Goal: Task Accomplishment & Management: Complete application form

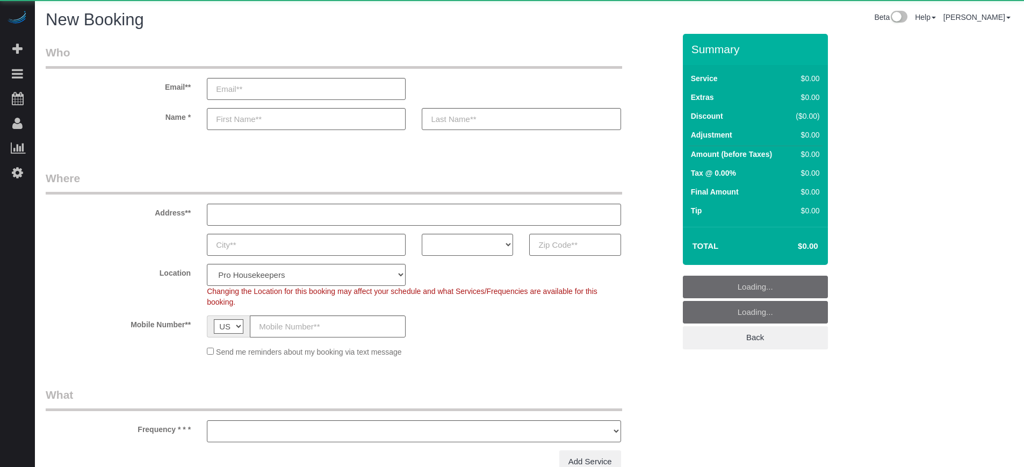
select select "number:9"
select select "object:1201"
select select "4"
select select "number:9"
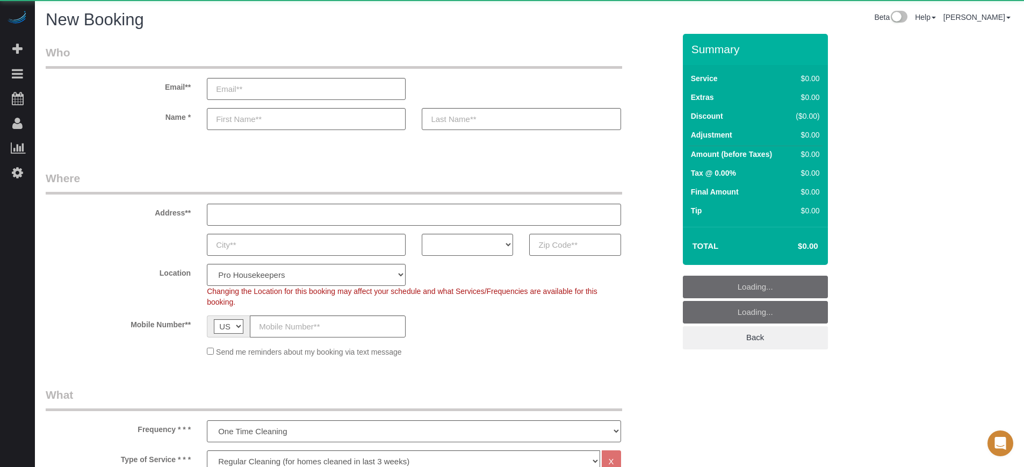
select select "object:1201"
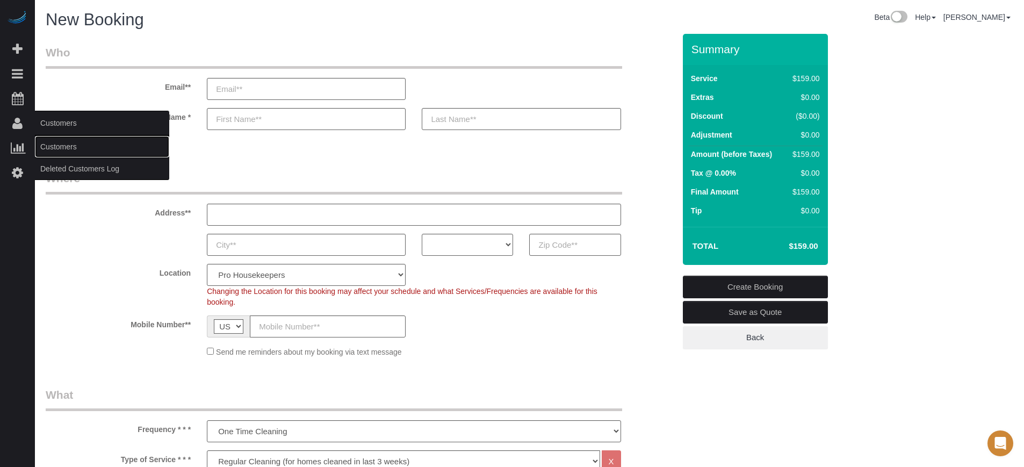
click at [71, 143] on link "Customers" at bounding box center [102, 146] width 134 height 21
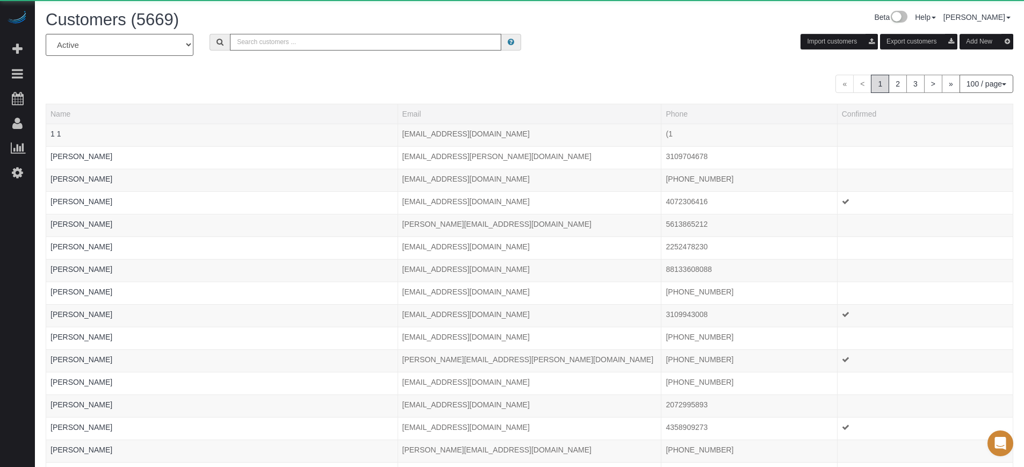
click at [325, 43] on input "text" at bounding box center [365, 42] width 271 height 17
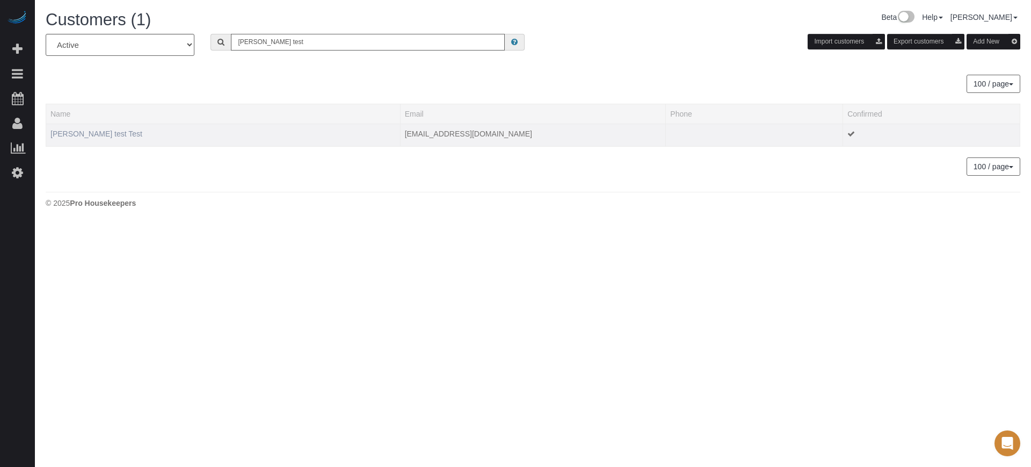
type input "edgar test"
click at [88, 132] on link "[PERSON_NAME] test Test" at bounding box center [96, 133] width 92 height 9
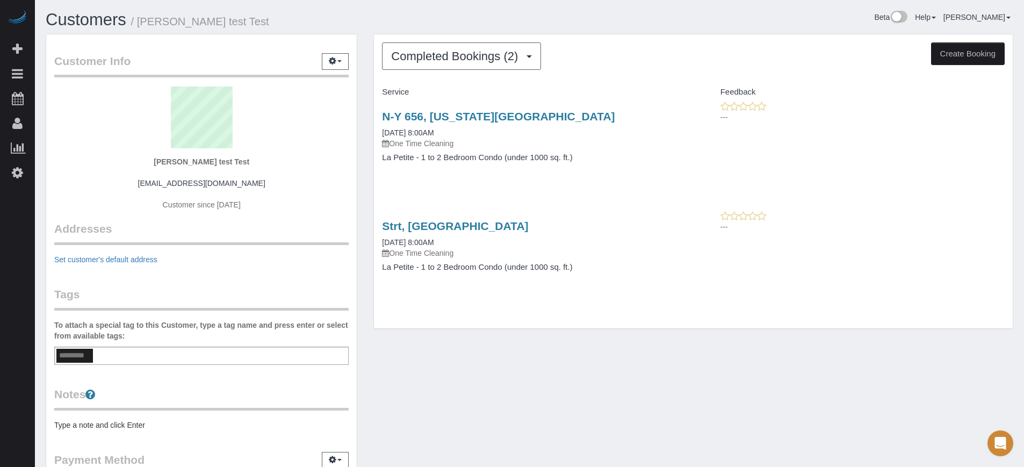
click at [972, 52] on button "Create Booking" at bounding box center [968, 53] width 74 height 23
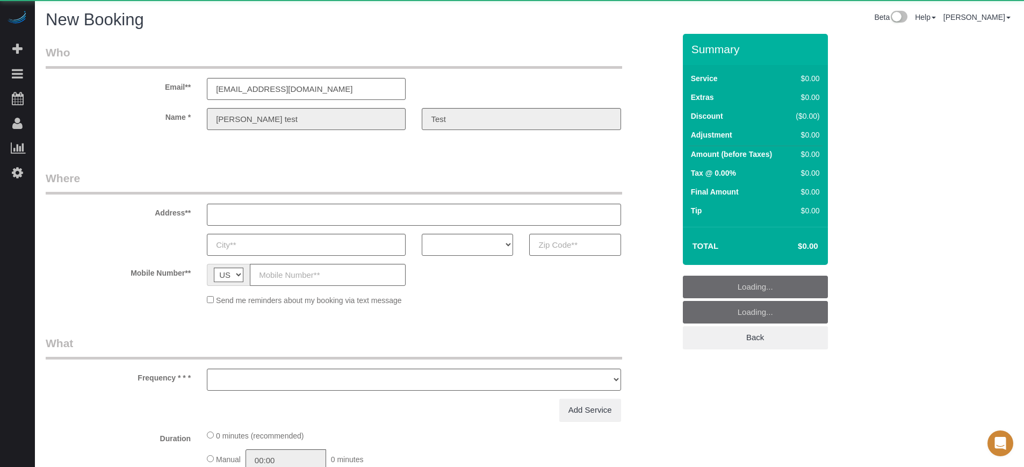
select select "object:2614"
select select "4"
select select "number:9"
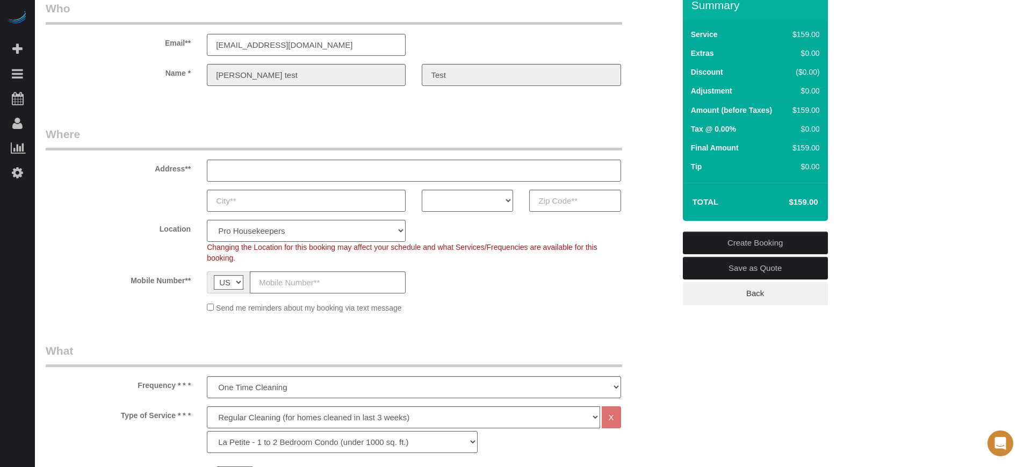
scroll to position [67, 0]
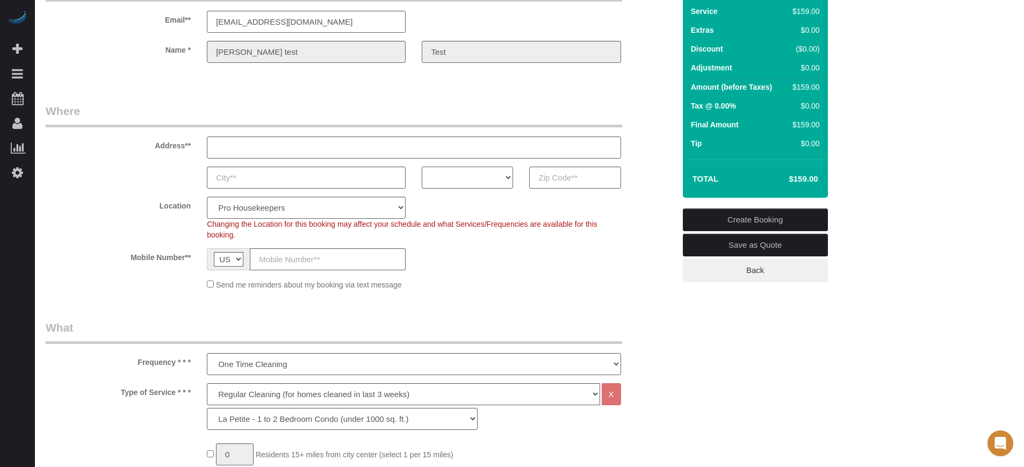
click at [488, 170] on select "AK AL AR AZ CA CO CT DC DE FL GA HI IA ID IL IN KS KY LA MA MD ME MI MN MO MS M…" at bounding box center [467, 178] width 91 height 22
select select "HI"
click at [422, 167] on select "AK AL AR AZ CA CO CT DC DE FL GA HI IA ID IL IN KS KY LA MA MD ME MI MN MO MS M…" at bounding box center [467, 178] width 91 height 22
click at [556, 179] on input "text" at bounding box center [574, 178] width 91 height 22
click at [500, 239] on div "Changing the Location for this booking may affect your schedule and what Servic…" at bounding box center [414, 229] width 430 height 21
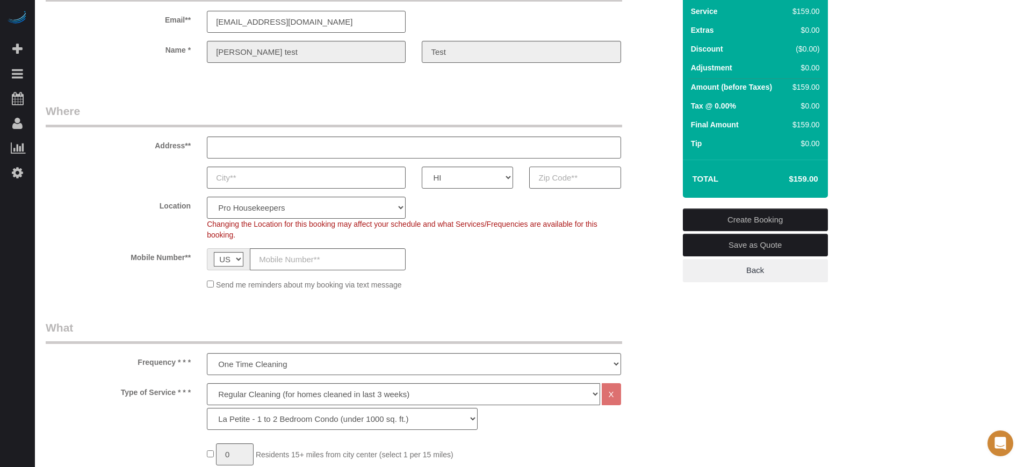
click at [606, 169] on input "text" at bounding box center [574, 178] width 91 height 22
click at [604, 168] on input "96" at bounding box center [574, 178] width 91 height 22
type input "96793"
click at [637, 248] on div "Mobile Number** AF AL DZ AD AO AI AQ AG AR AM AW AU AT AZ BS BH BD BB BY BE BZ …" at bounding box center [360, 259] width 645 height 22
click at [291, 205] on select "Pro Housekeepers Atlanta Austin Boston Chicago Cincinnati Clearwater Denver Ft …" at bounding box center [306, 208] width 199 height 22
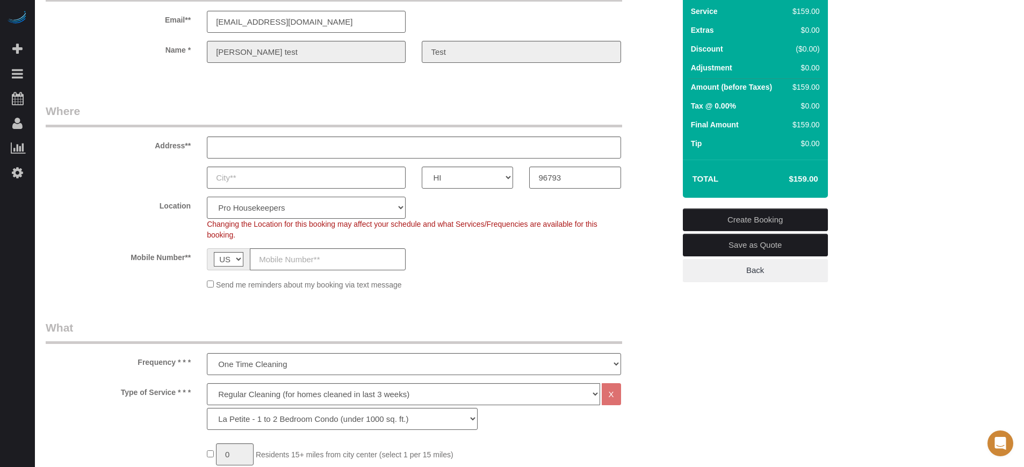
click at [207, 197] on select "Pro Housekeepers Atlanta Austin Boston Chicago Cincinnati Clearwater Denver Ft …" at bounding box center [306, 208] width 199 height 22
click at [305, 209] on select "Pro Housekeepers Atlanta Austin Boston Chicago Cincinnati Clearwater Denver Ft …" at bounding box center [306, 208] width 199 height 22
select select "14"
click at [207, 197] on select "Pro Housekeepers Atlanta Austin Boston Chicago Cincinnati Clearwater Denver Ft …" at bounding box center [306, 208] width 199 height 22
select select "object:2752"
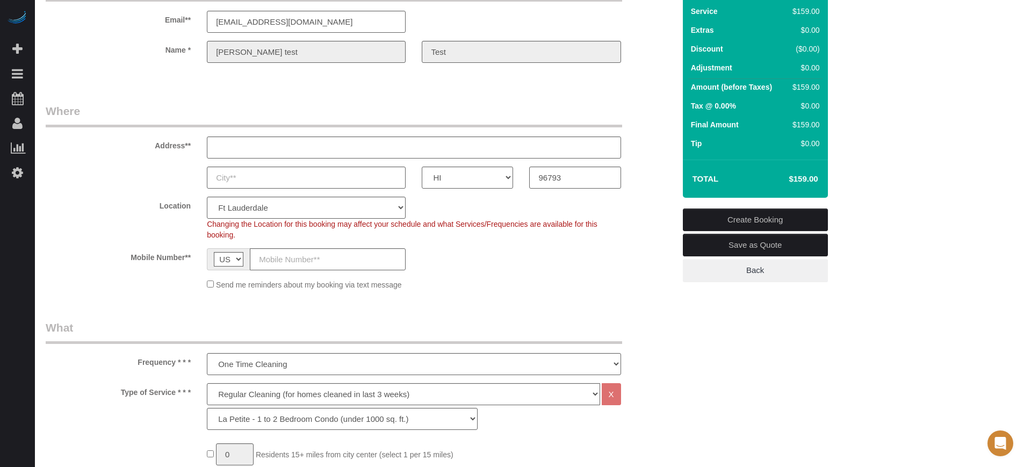
click at [163, 206] on label "Location" at bounding box center [118, 204] width 161 height 15
click at [233, 151] on input "text" at bounding box center [414, 147] width 414 height 22
type input "Test"
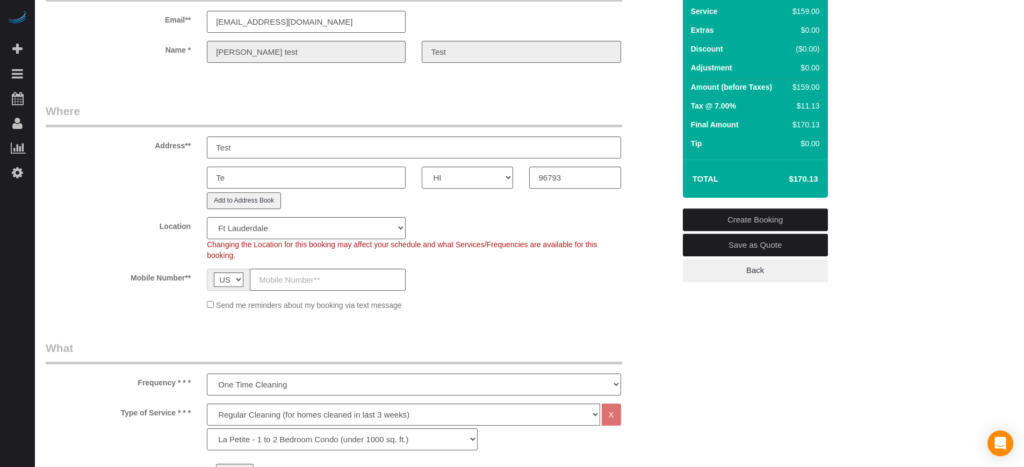
type input "Tes"
select select "1"
type input "Test"
select select "object:2809"
type input "Test"
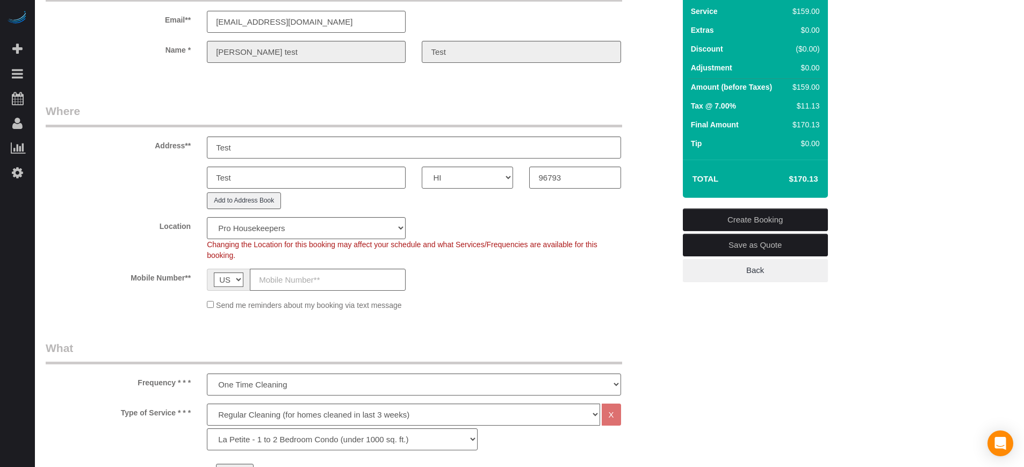
click at [132, 175] on div "Test AK AL AR AZ CA CO CT DC DE FL GA HI IA ID IL IN KS KY LA MA MD ME MI MN MO…" at bounding box center [360, 178] width 645 height 22
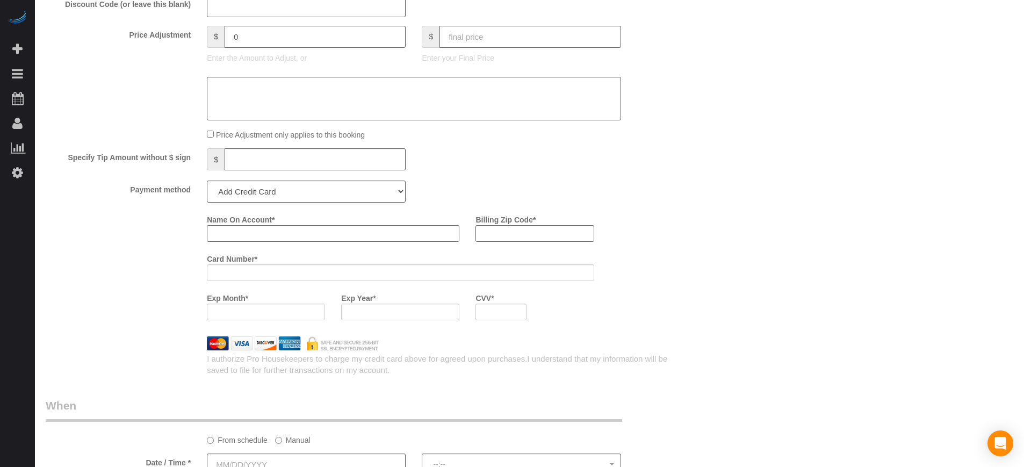
scroll to position [1141, 0]
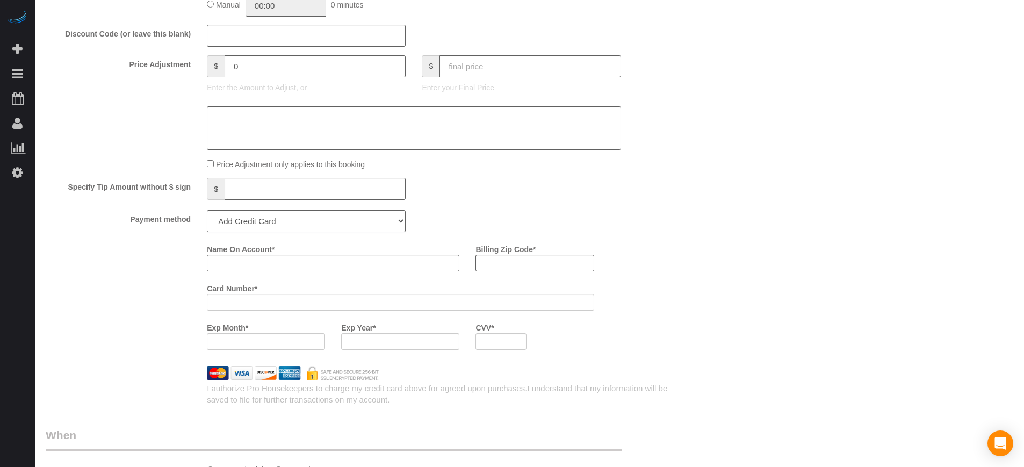
click at [278, 215] on select "Add Credit Card Cash Check Paypal" at bounding box center [306, 221] width 199 height 22
click at [251, 219] on select "Add Credit Card Cash Check Paypal" at bounding box center [306, 221] width 199 height 22
select select "string:cash"
click at [207, 210] on select "Add Credit Card Cash Check Paypal" at bounding box center [306, 221] width 199 height 22
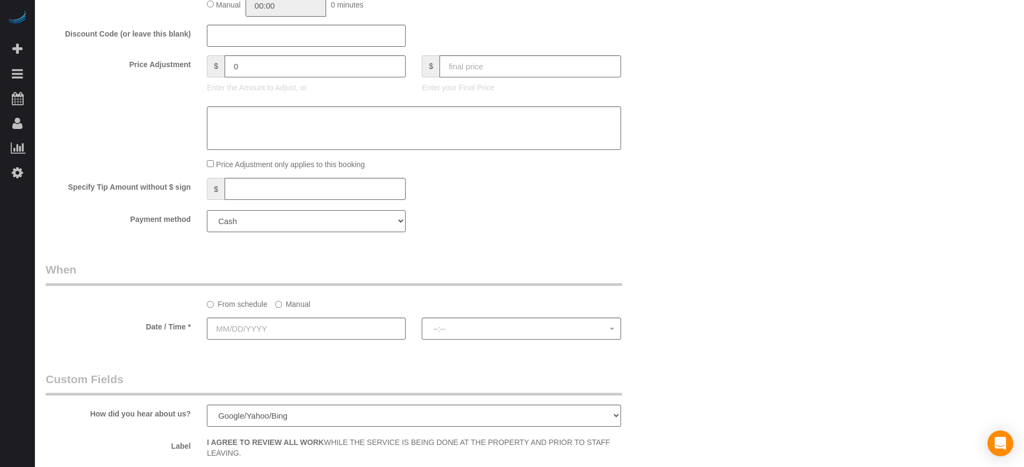
scroll to position [1209, 0]
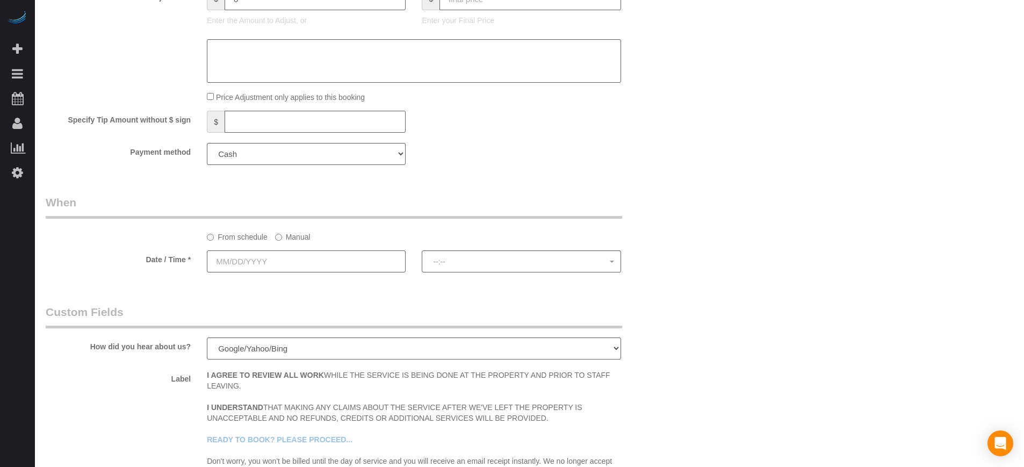
click at [262, 262] on input "text" at bounding box center [306, 261] width 199 height 22
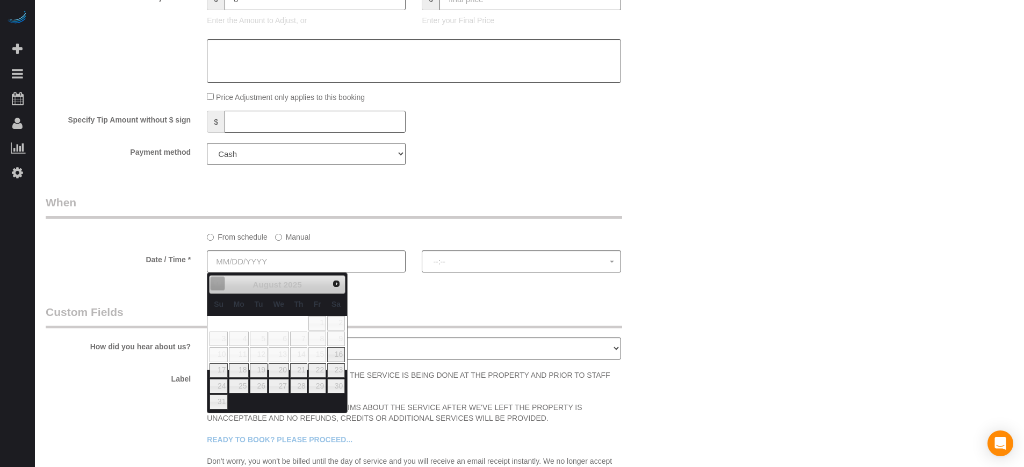
drag, startPoint x: 219, startPoint y: 287, endPoint x: 211, endPoint y: 287, distance: 8.6
click at [219, 287] on span "Prev" at bounding box center [217, 283] width 9 height 9
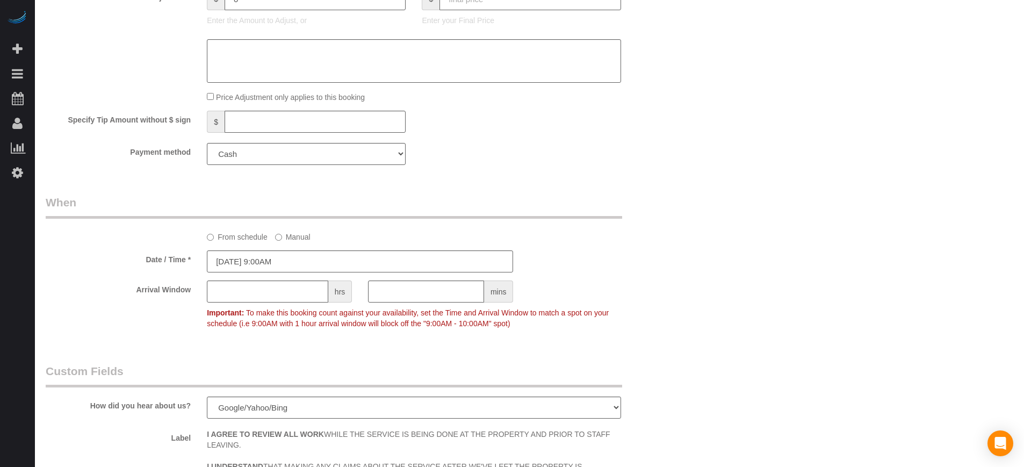
click at [296, 235] on label "Manual" at bounding box center [292, 235] width 35 height 15
click at [280, 252] on input "[DATE] 9:00AM" at bounding box center [360, 261] width 306 height 22
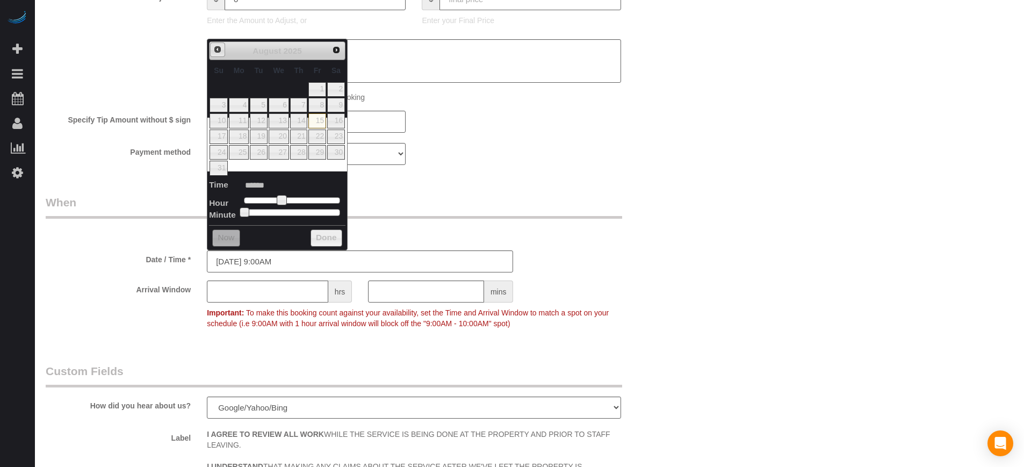
click at [211, 46] on link "Prev" at bounding box center [217, 49] width 15 height 15
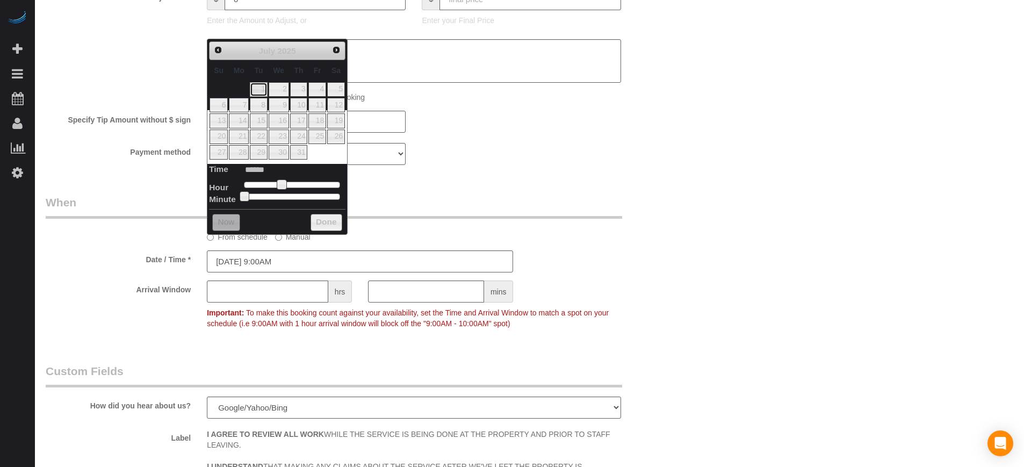
click at [263, 92] on link "1" at bounding box center [258, 89] width 17 height 15
click at [337, 46] on span "Next" at bounding box center [336, 49] width 9 height 9
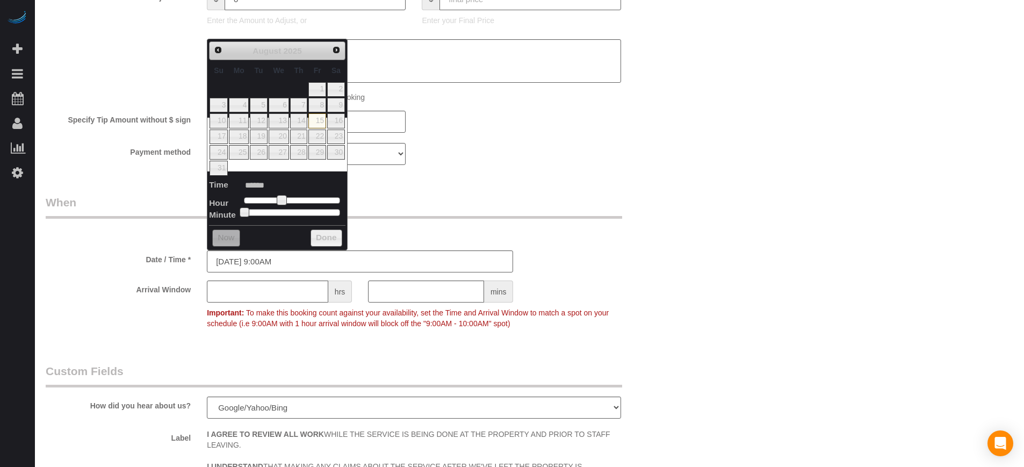
click at [215, 54] on link "Prev" at bounding box center [218, 50] width 15 height 15
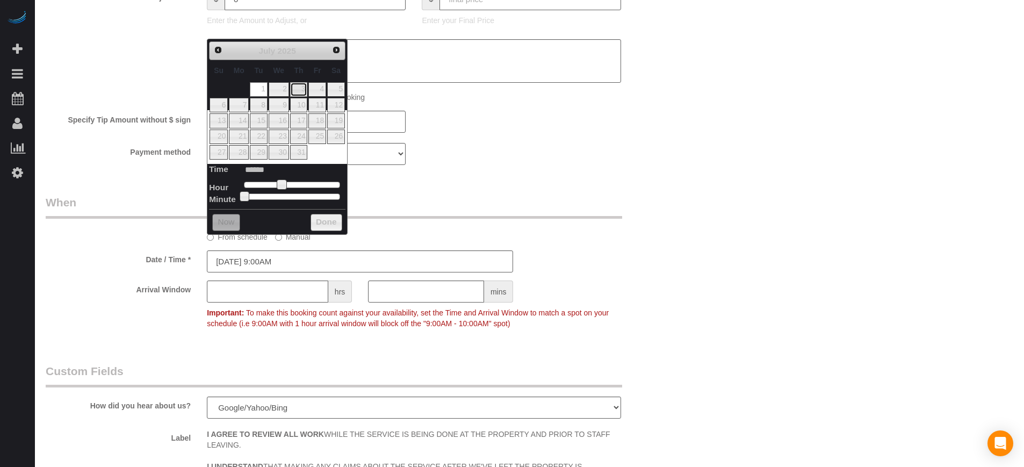
click at [301, 91] on link "3" at bounding box center [299, 89] width 18 height 15
type input "07/03/2025 9:00AM"
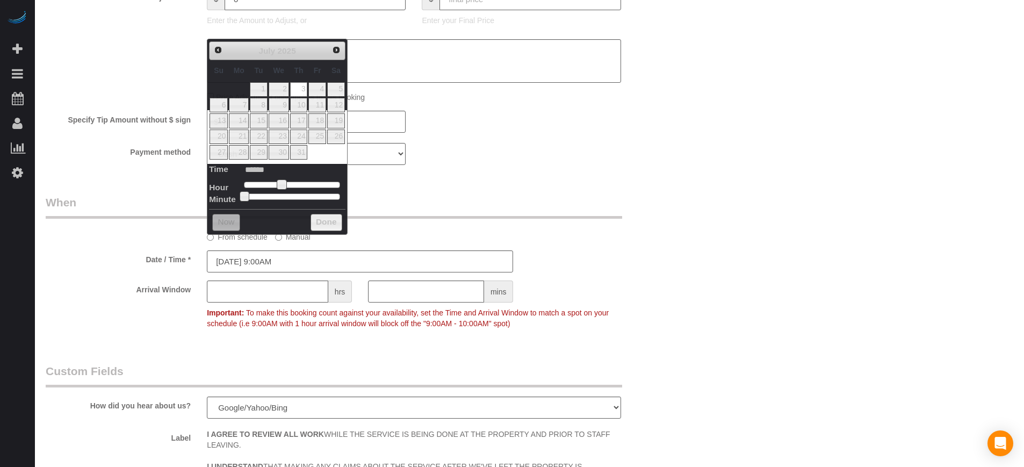
click at [458, 201] on legend "When" at bounding box center [334, 206] width 576 height 24
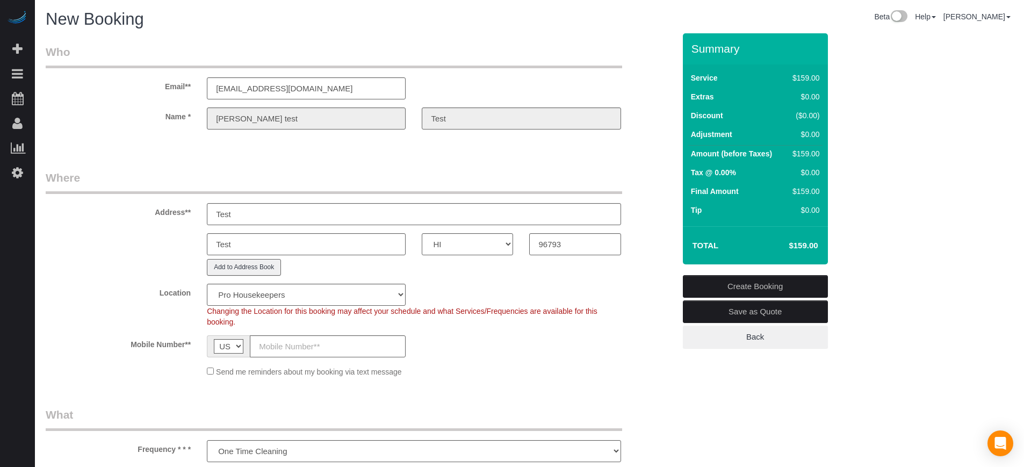
scroll to position [0, 0]
click at [737, 288] on link "Create Booking" at bounding box center [755, 287] width 145 height 23
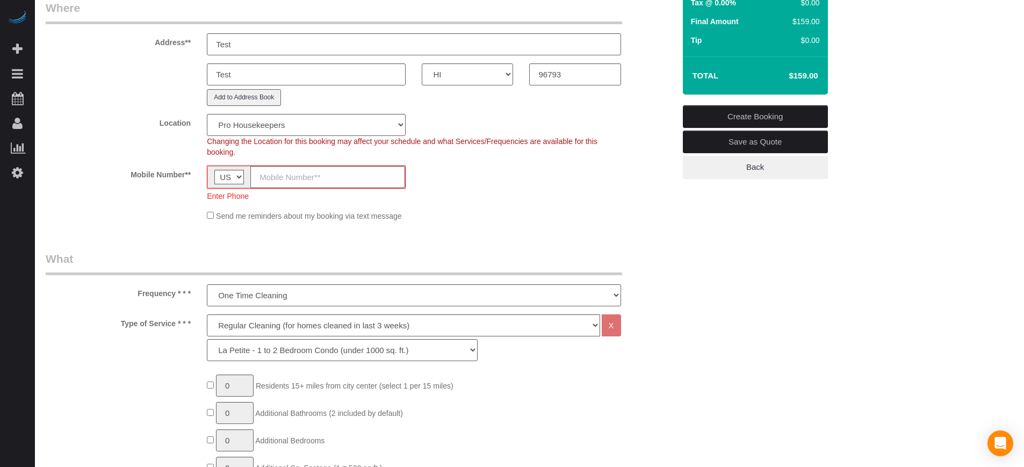
click at [316, 183] on input "text" at bounding box center [327, 177] width 155 height 22
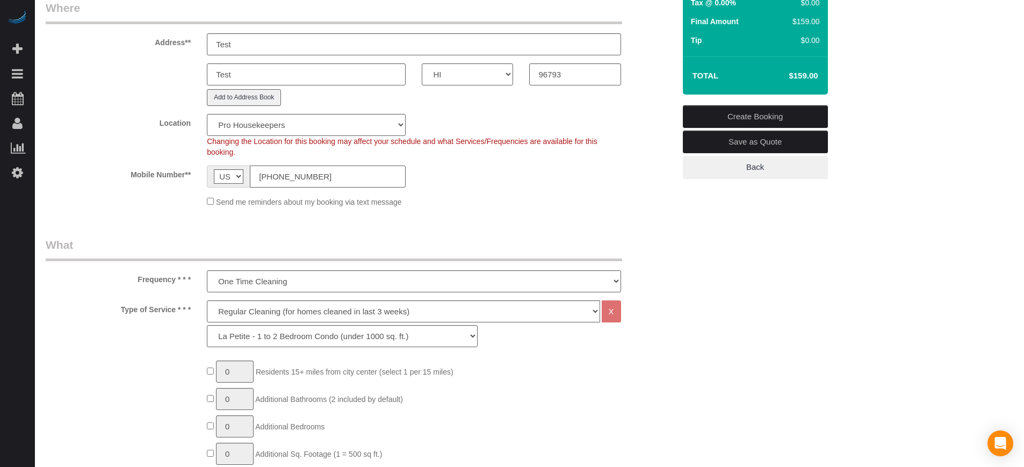
type input "(888) 888-8888"
click at [559, 193] on sui-booking-location "Location Pro Housekeepers Atlanta Austin Boston Chicago Cincinnati Clearwater D…" at bounding box center [360, 160] width 629 height 93
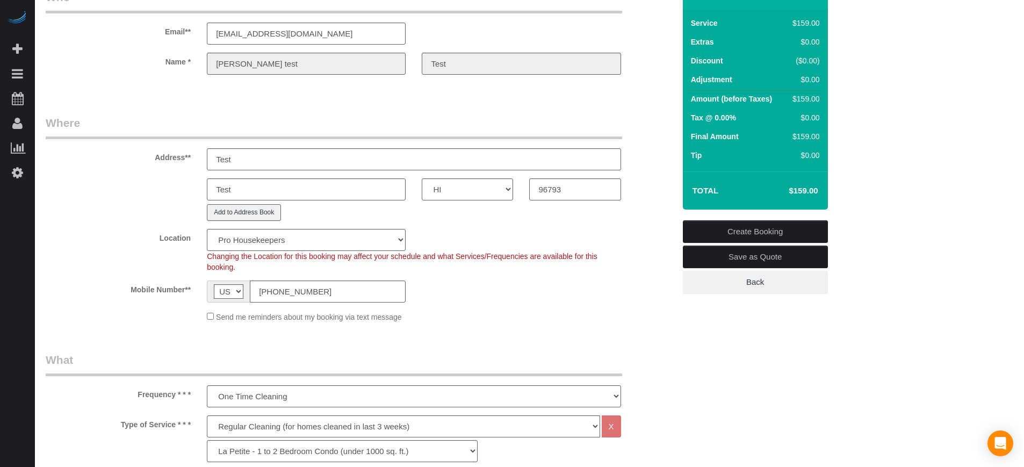
scroll to position [0, 0]
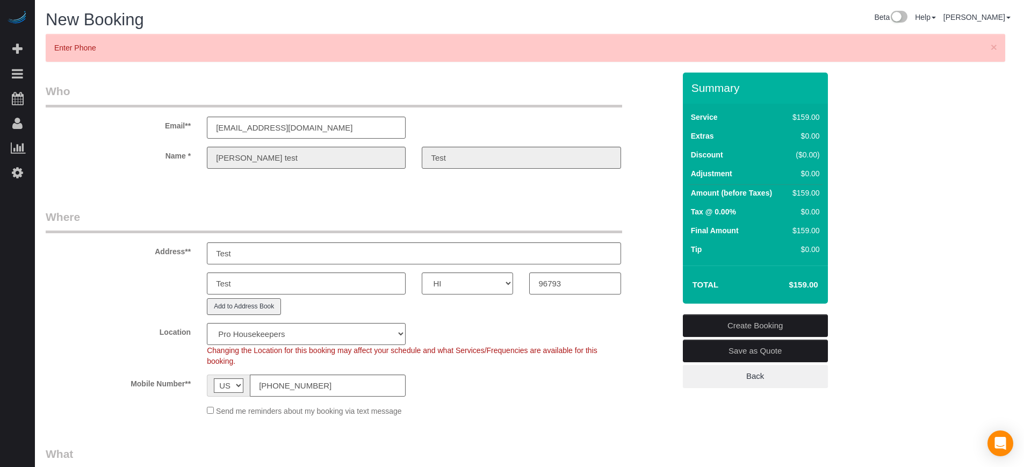
click at [720, 322] on link "Create Booking" at bounding box center [755, 325] width 145 height 23
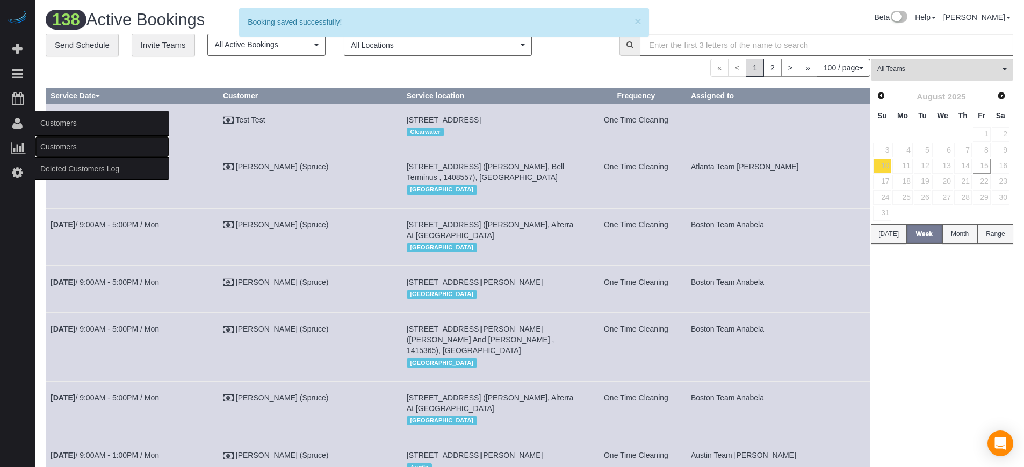
click at [59, 146] on link "Customers" at bounding box center [102, 146] width 134 height 21
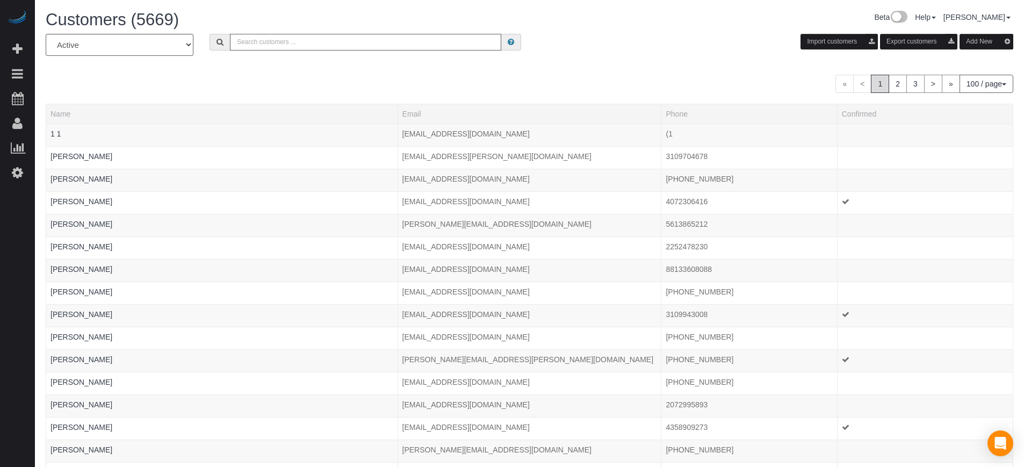
click at [366, 46] on input "text" at bounding box center [365, 42] width 271 height 17
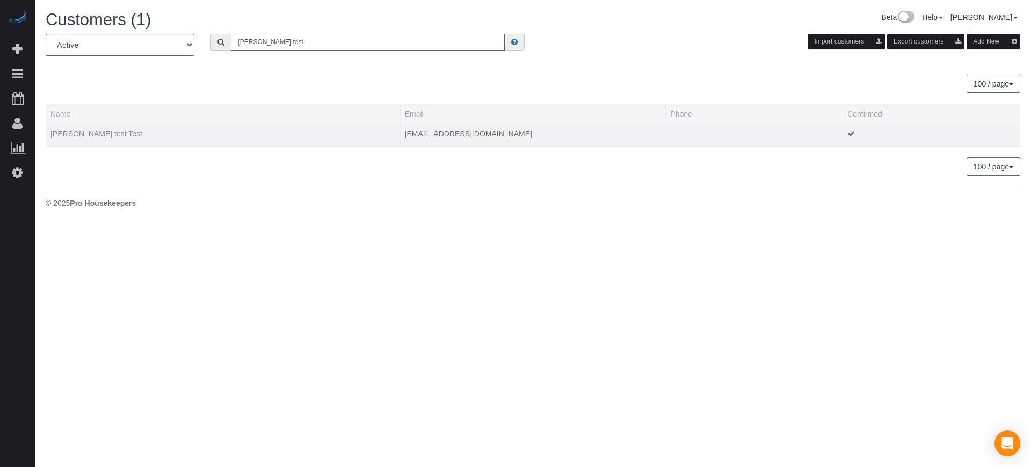
type input "edgar test"
click at [74, 133] on link "Edgar test Test" at bounding box center [96, 133] width 92 height 9
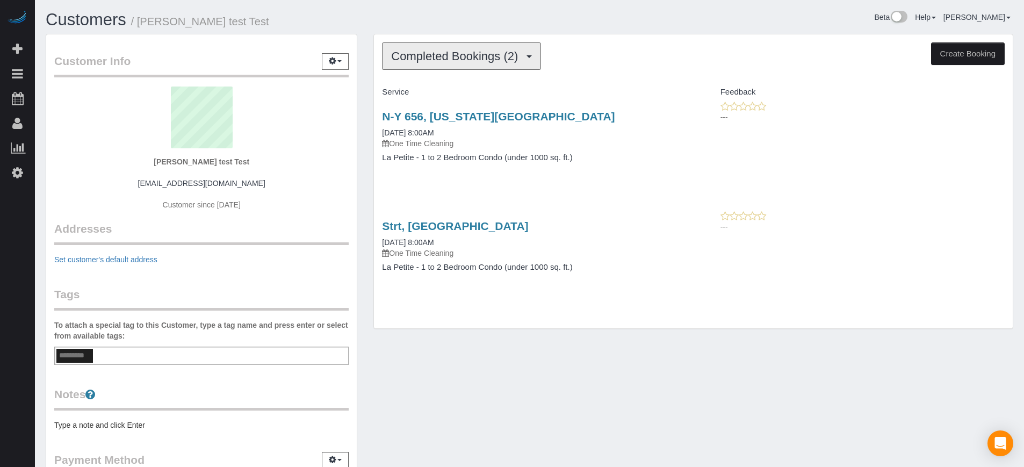
click at [483, 50] on span "Completed Bookings (2)" at bounding box center [457, 55] width 132 height 13
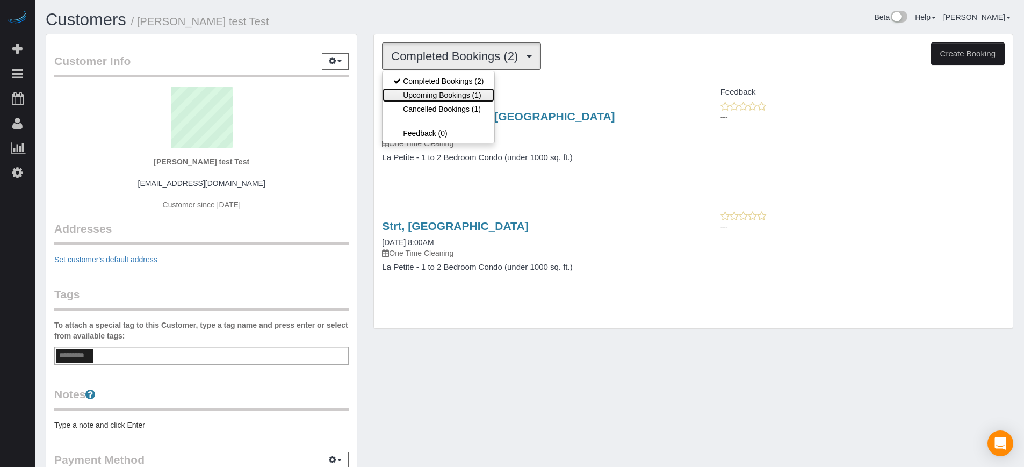
click at [462, 93] on link "Upcoming Bookings (1)" at bounding box center [438, 95] width 112 height 14
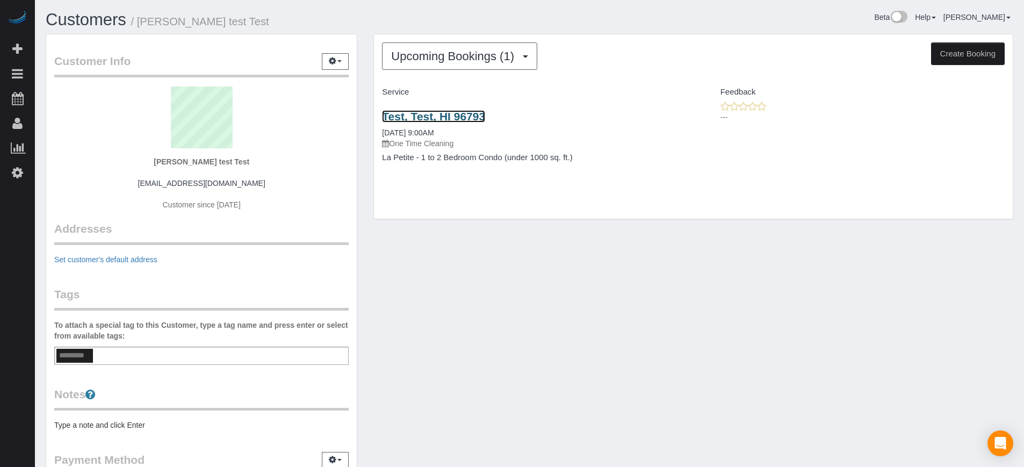
click at [463, 112] on link "Test, Test, HI 96793" at bounding box center [433, 116] width 103 height 12
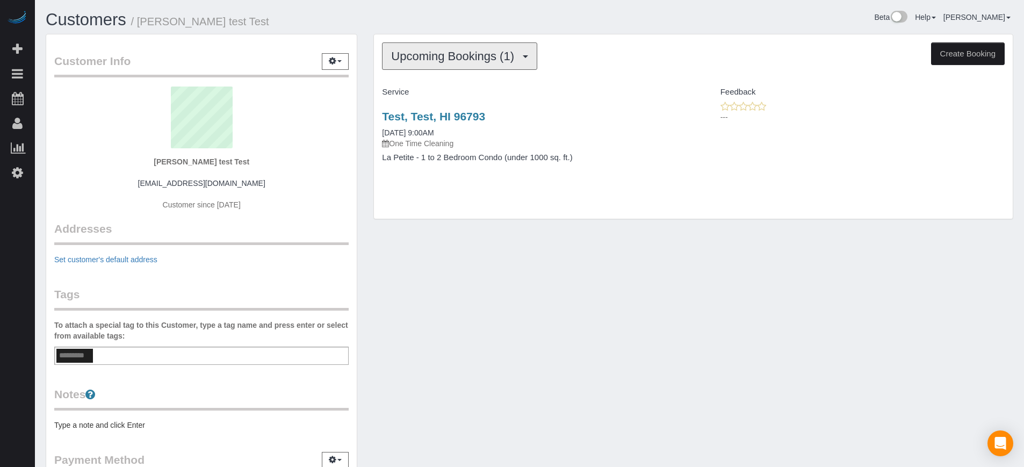
click at [429, 59] on span "Upcoming Bookings (1)" at bounding box center [455, 55] width 128 height 13
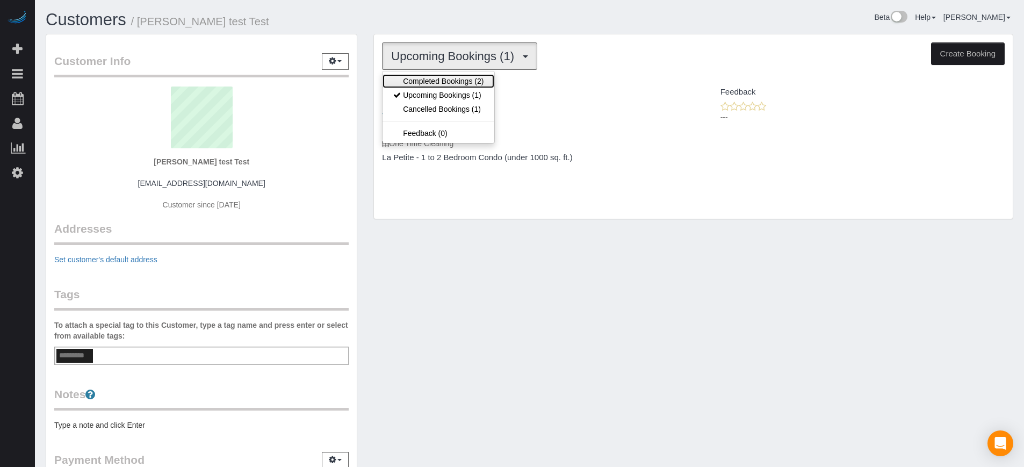
click at [471, 80] on link "Completed Bookings (2)" at bounding box center [438, 81] width 112 height 14
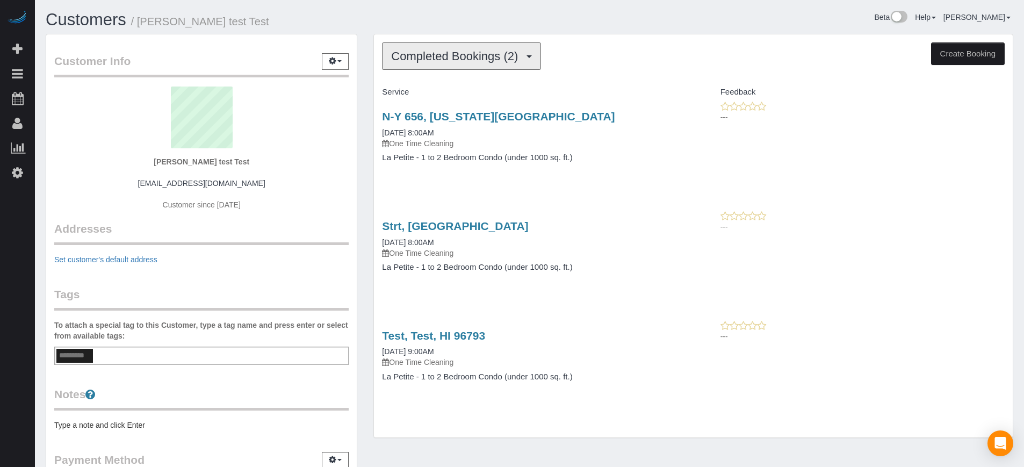
click at [476, 59] on span "Completed Bookings (2)" at bounding box center [457, 55] width 132 height 13
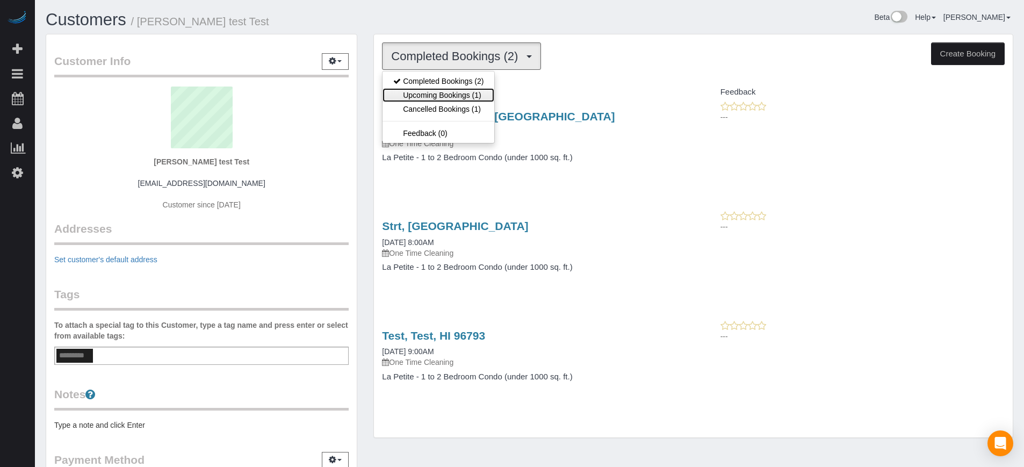
click at [476, 96] on link "Upcoming Bookings (1)" at bounding box center [438, 95] width 112 height 14
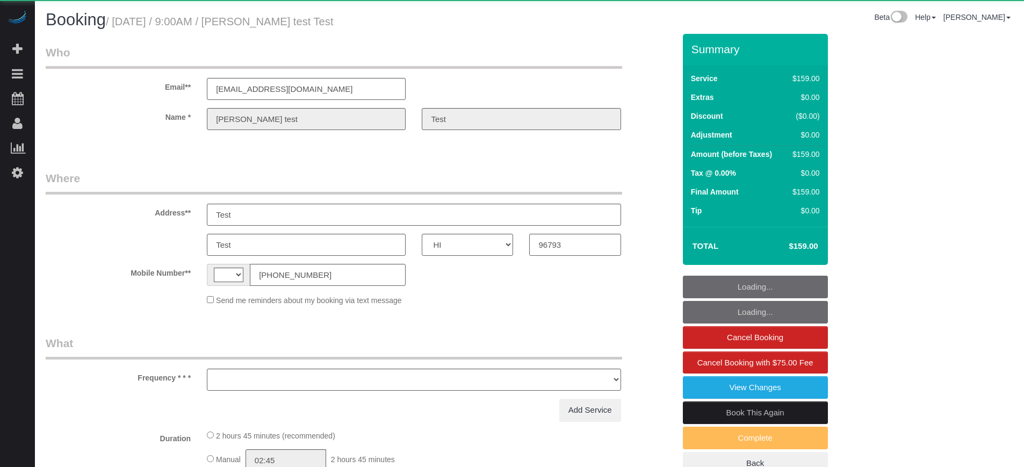
select select "HI"
select select "string:[GEOGRAPHIC_DATA]"
select select "object:1093"
select select "4"
select select "spot1"
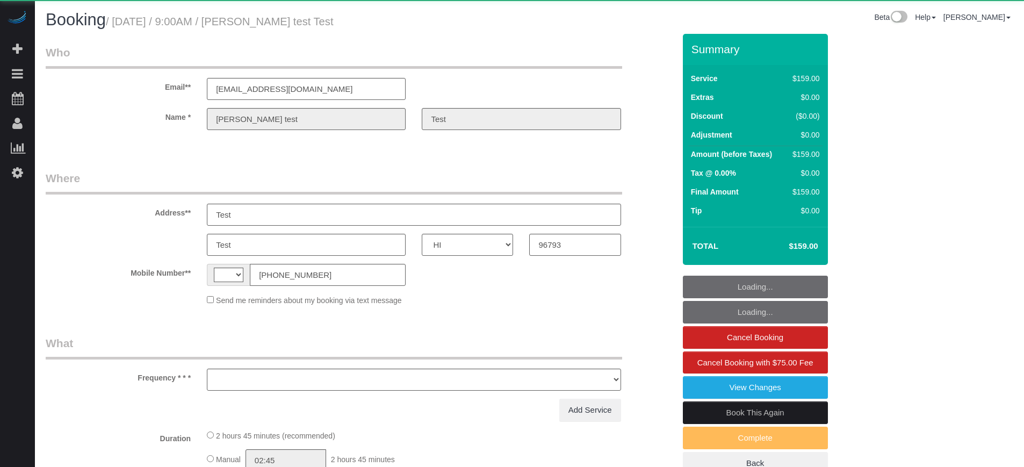
select select "number:9"
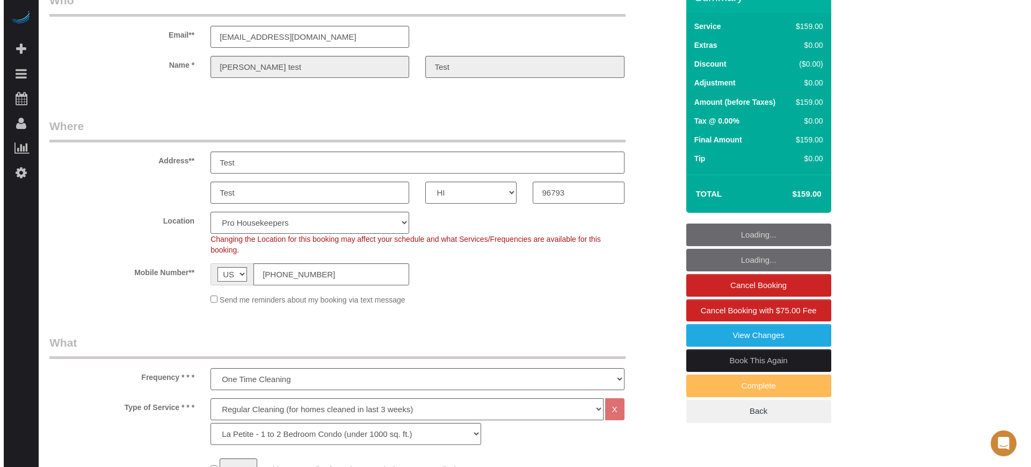
scroll to position [67, 0]
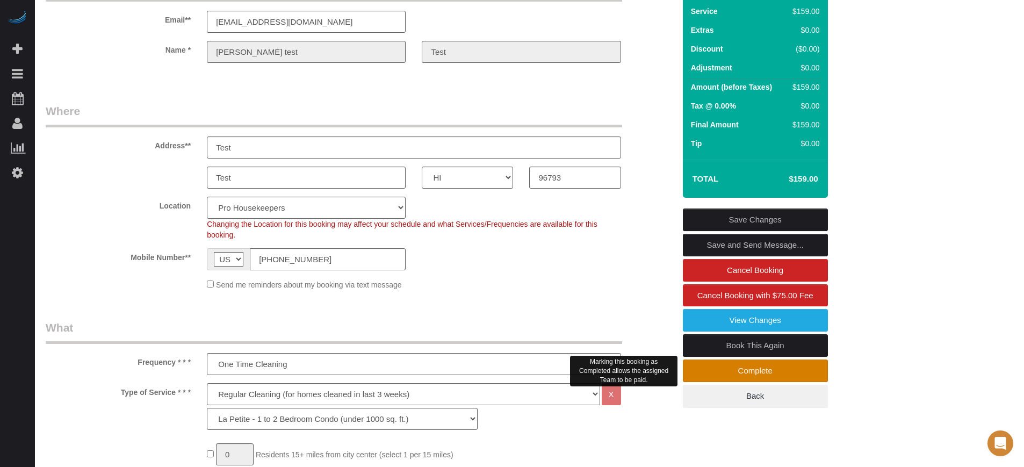
click at [706, 370] on link "Complete" at bounding box center [755, 370] width 145 height 23
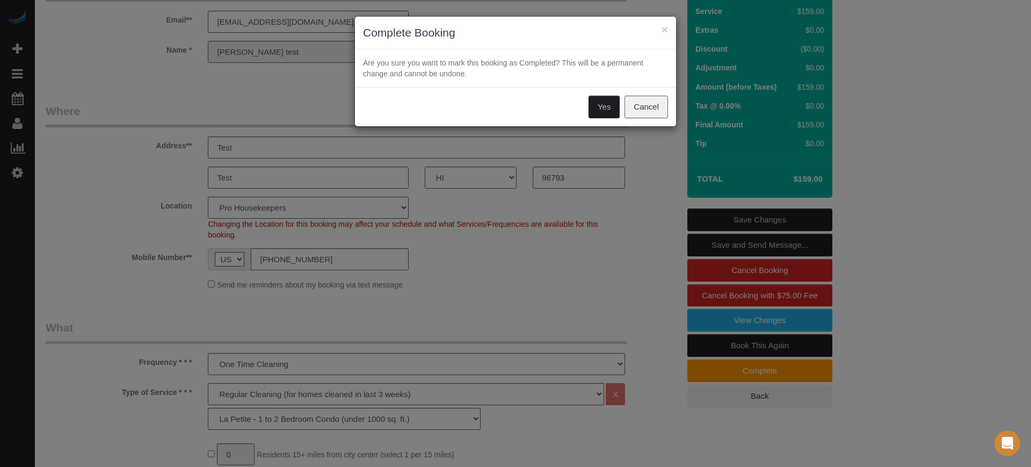
click at [606, 104] on button "Yes" at bounding box center [604, 107] width 31 height 23
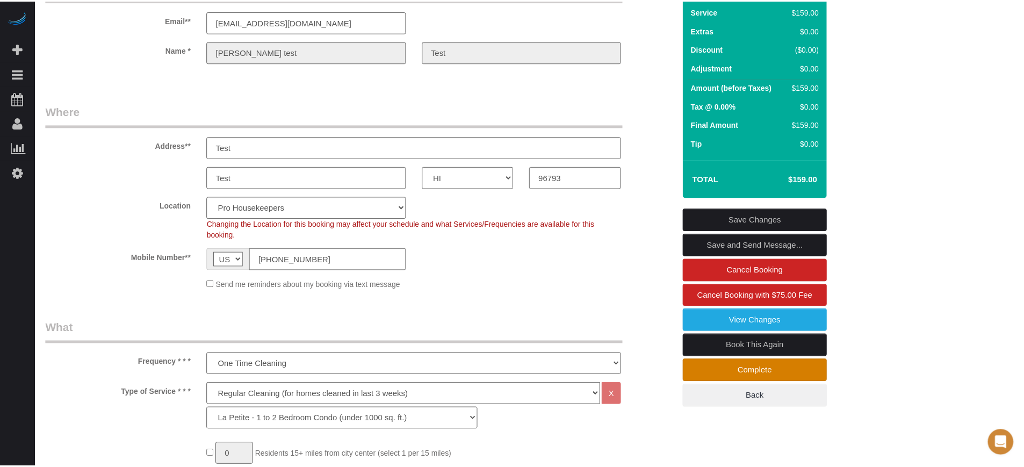
scroll to position [106, 0]
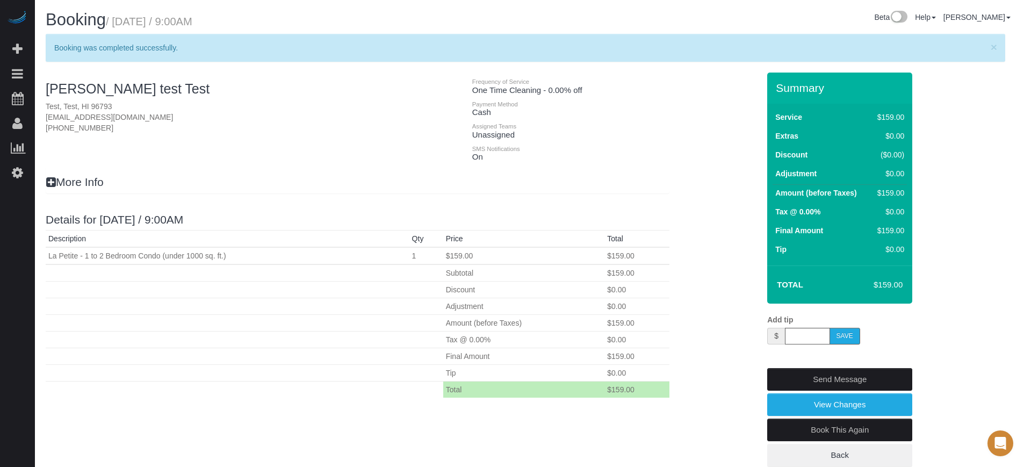
click at [706, 178] on div "Edgar test Test Test, Test, HI 96793 uroedgar@gmail.com (888) 888-8888 Frequenc…" at bounding box center [529, 280] width 983 height 415
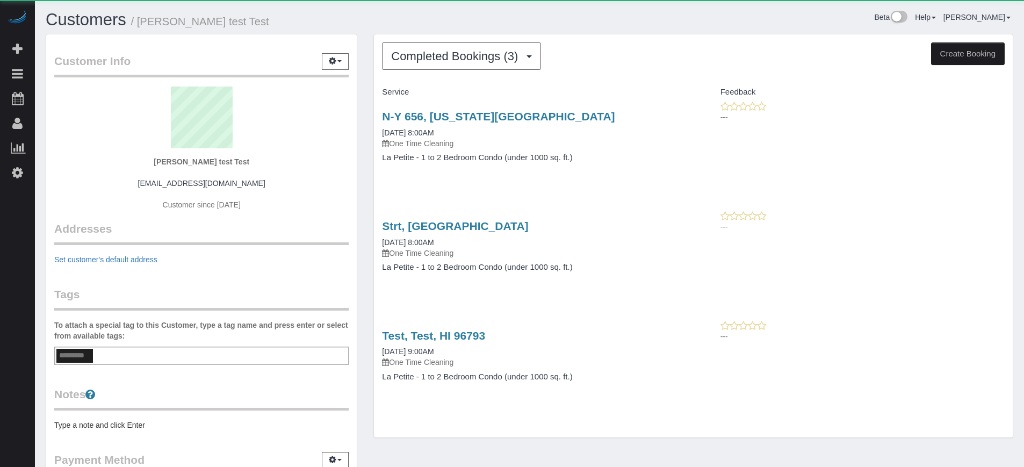
click at [459, 80] on div "Completed Bookings (3) Completed Bookings (3) Upcoming Bookings (0) Cancelled B…" at bounding box center [693, 235] width 639 height 403
click at [459, 59] on span "Completed Bookings (3)" at bounding box center [457, 55] width 132 height 13
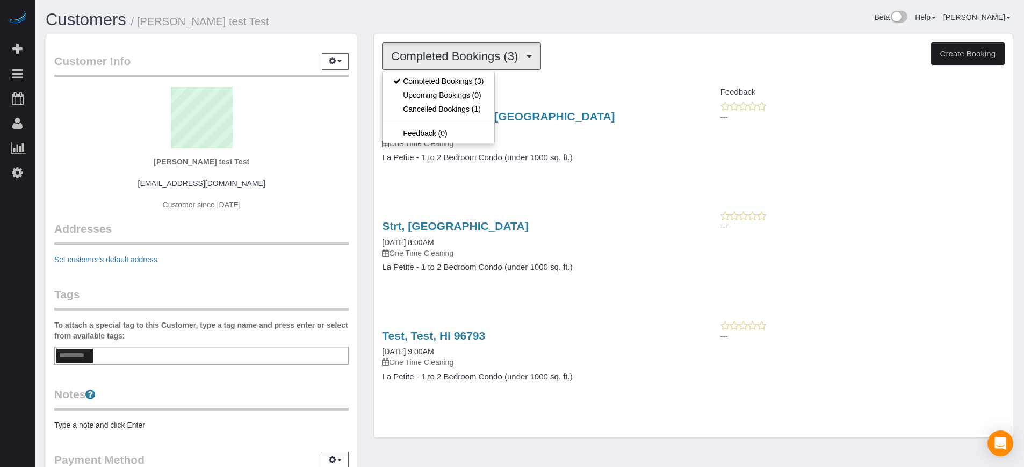
click at [618, 100] on div "Service Feedback N-Y 656, New York, NY 11377 08/13/2025 8:00AM One Time Cleanin…" at bounding box center [693, 242] width 623 height 319
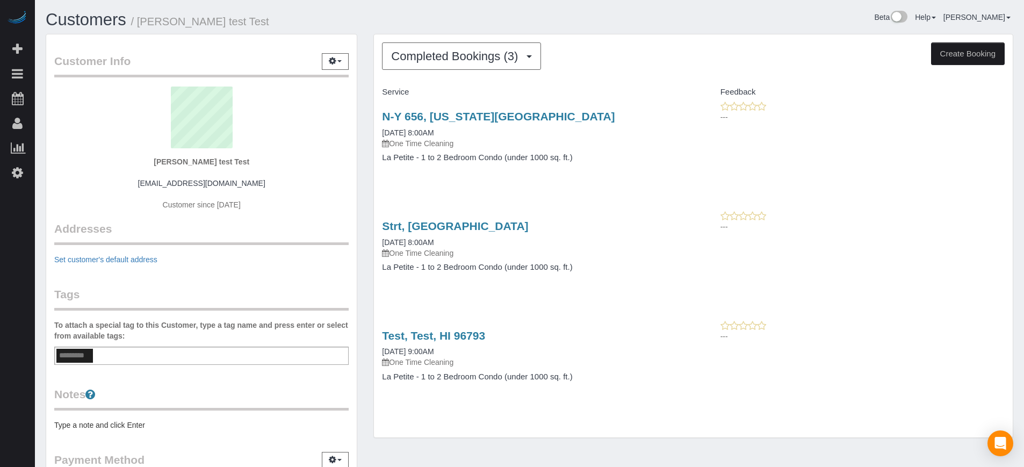
click at [364, 103] on div "Customer Info Edit Contact Info Send Message Email Preferences Special Sales Ta…" at bounding box center [202, 285] width 328 height 503
click at [364, 92] on div "Customer Info Edit Contact Info Send Message Email Preferences Special Sales Ta…" at bounding box center [202, 285] width 328 height 503
click at [363, 54] on div "Customer Info Edit Contact Info Send Message Email Preferences Special Sales Ta…" at bounding box center [202, 285] width 328 height 503
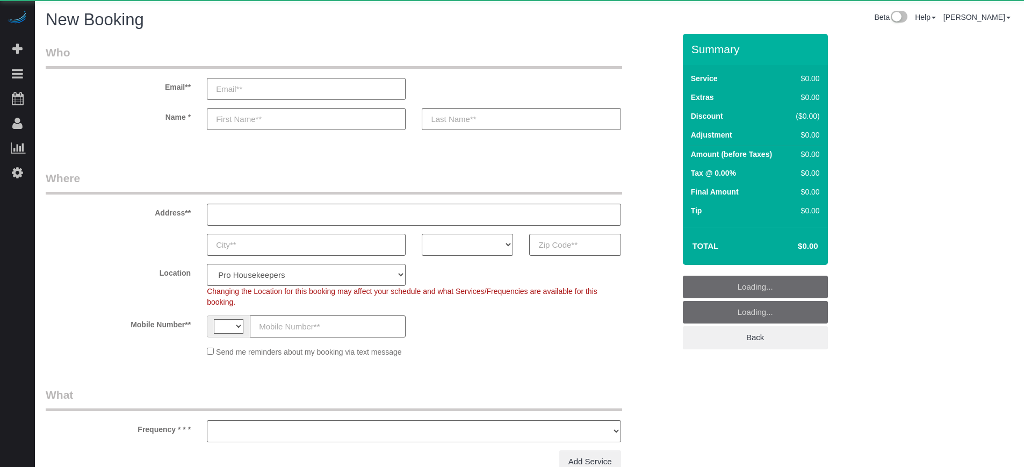
select select "number:9"
select select "string:[GEOGRAPHIC_DATA]"
select select "object:611"
select select "4"
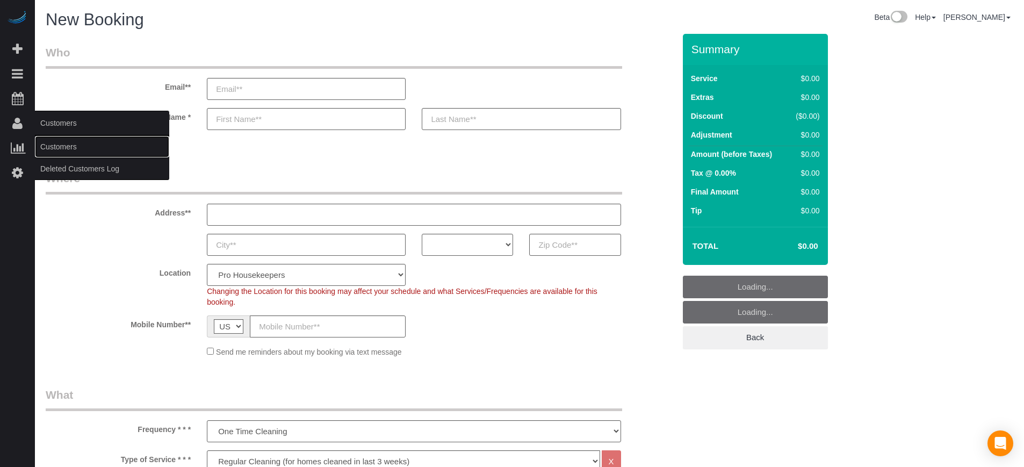
click at [70, 151] on link "Customers" at bounding box center [102, 146] width 134 height 21
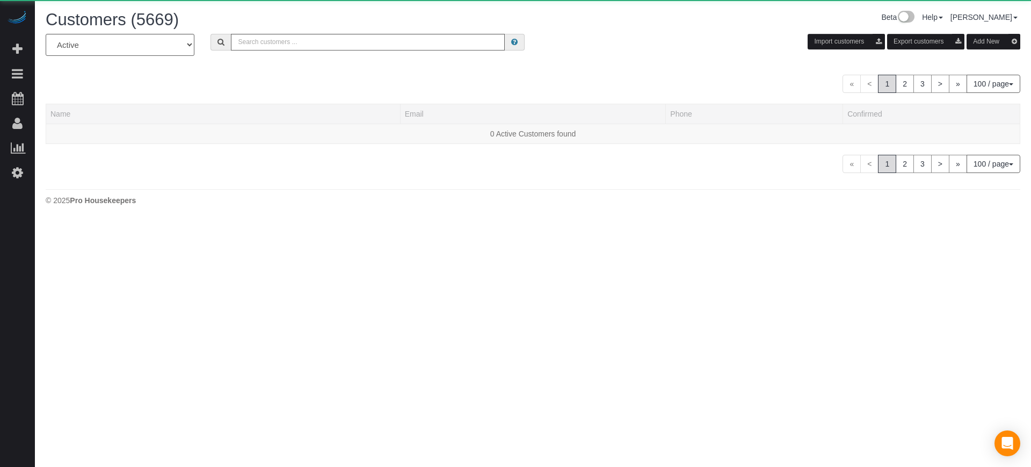
click at [282, 50] on div "All Active Archived Import customers Export customers Add New" at bounding box center [533, 49] width 991 height 30
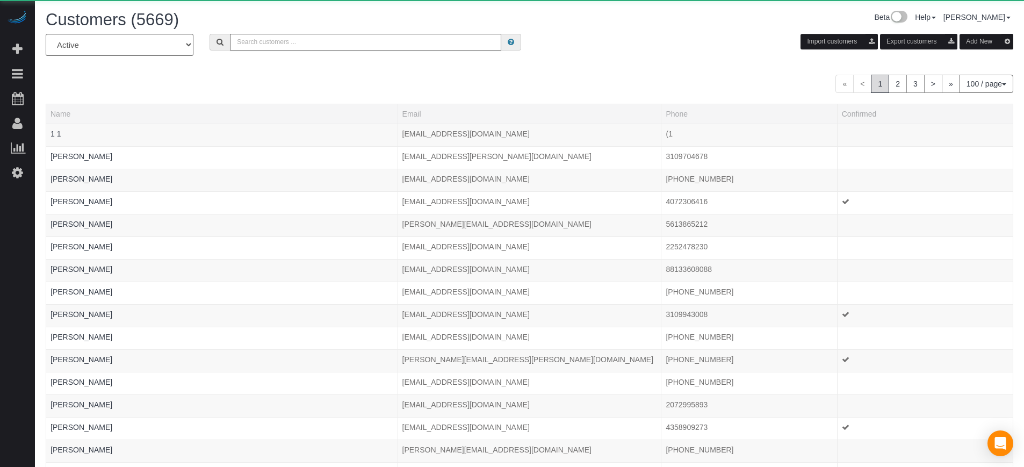
click at [281, 48] on input "text" at bounding box center [365, 42] width 271 height 17
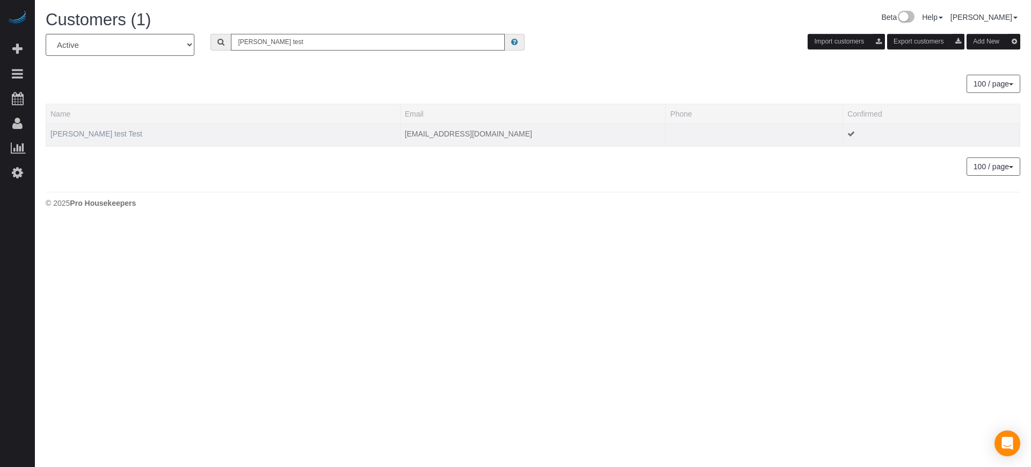
type input "edgar test"
click at [82, 133] on link "[PERSON_NAME] test Test" at bounding box center [96, 133] width 92 height 9
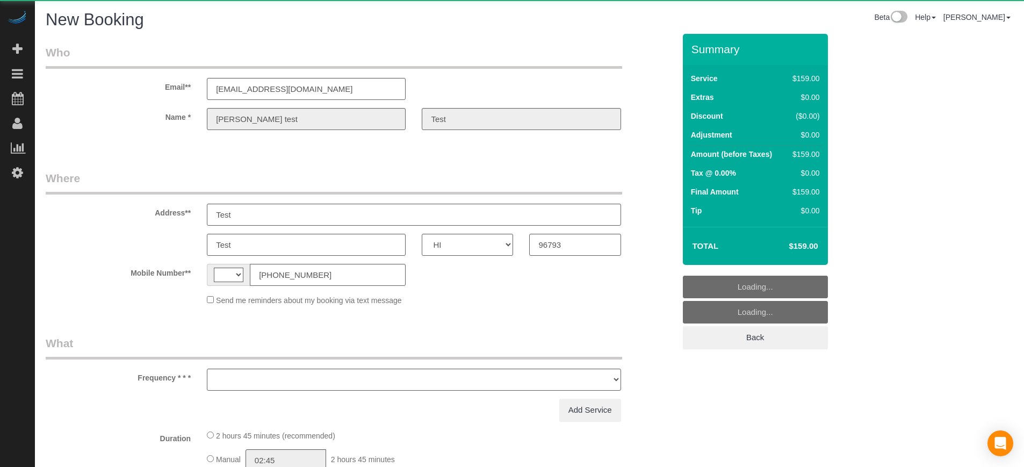
select select "HI"
select select "string:fspay"
select select "string:[GEOGRAPHIC_DATA]"
select select "object:676"
select select "number:9"
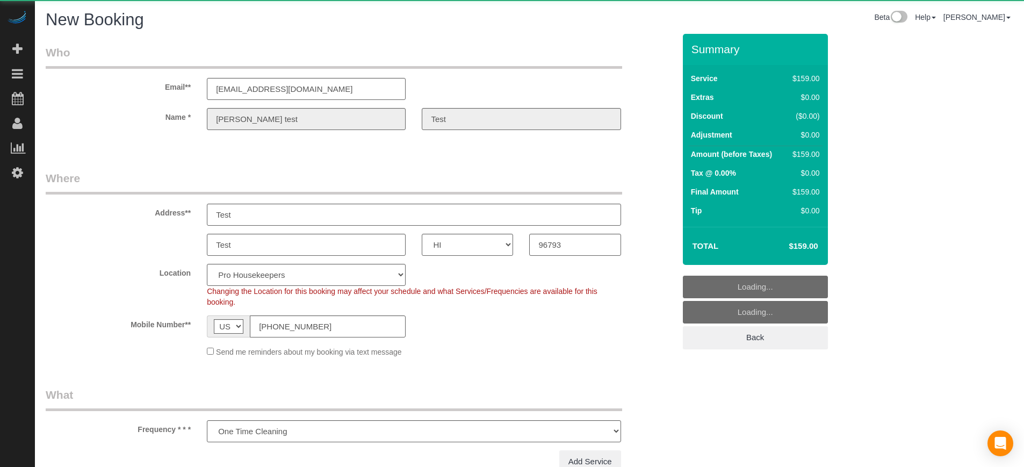
select select "object:1275"
select select "4"
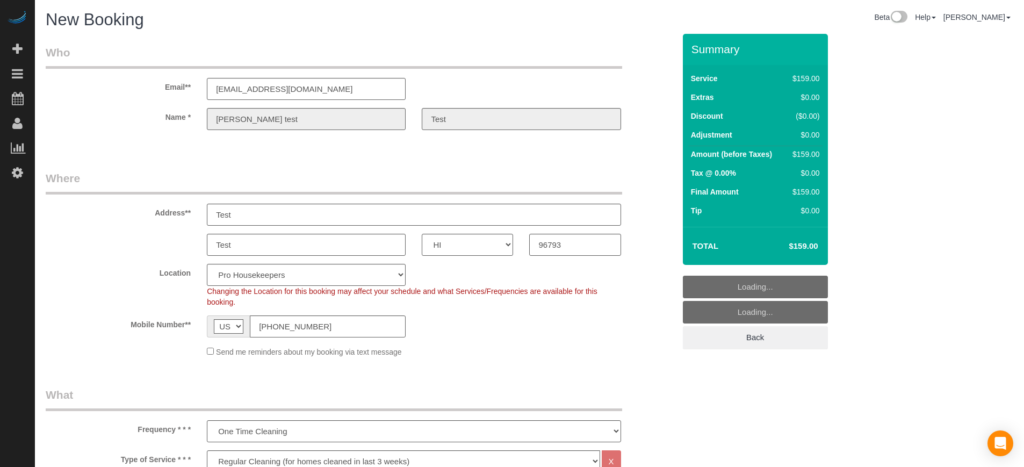
select select "object:1282"
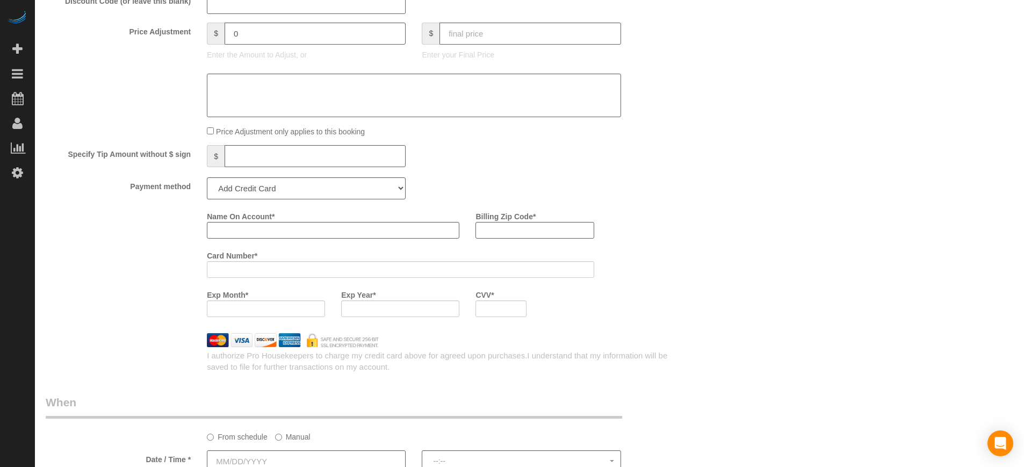
scroll to position [1343, 0]
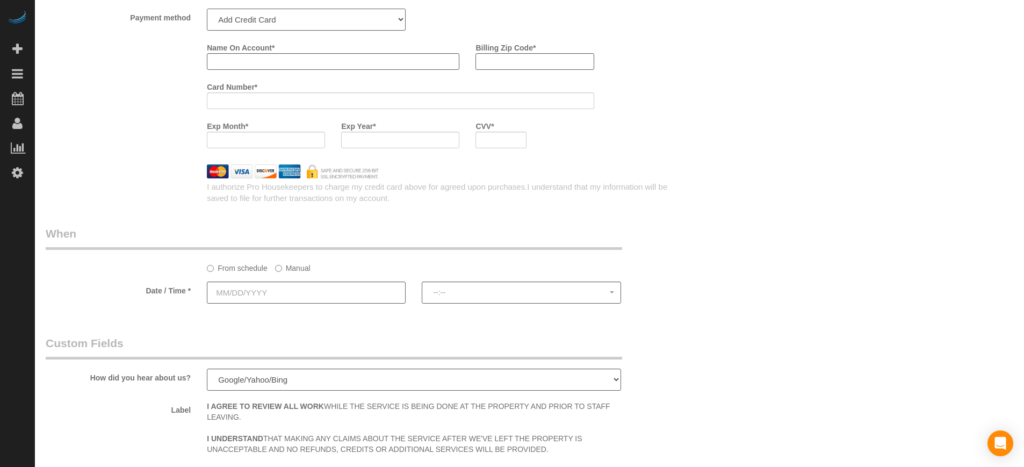
click at [256, 18] on select "Add Credit Card Cash Check Paypal" at bounding box center [306, 20] width 199 height 22
select select "string:cash"
click at [207, 9] on select "Add Credit Card Cash Check Paypal" at bounding box center [306, 20] width 199 height 22
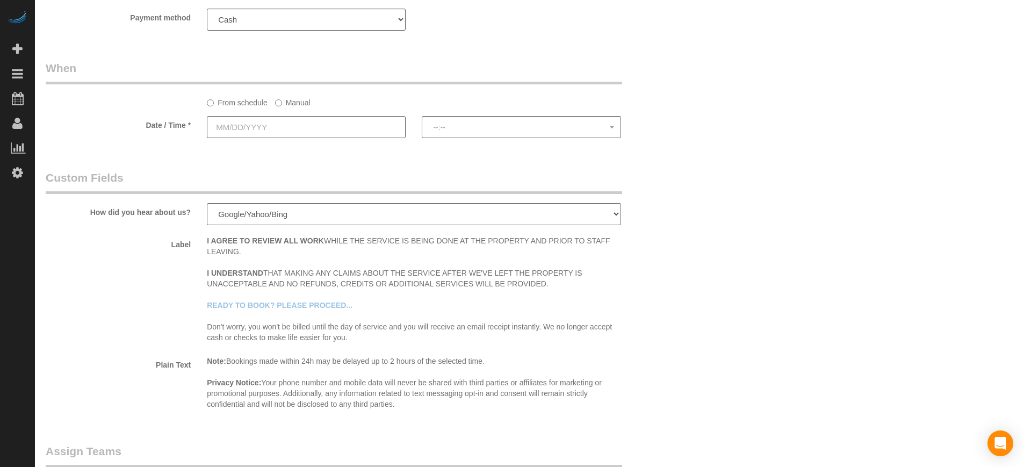
click at [263, 132] on input "text" at bounding box center [306, 127] width 199 height 22
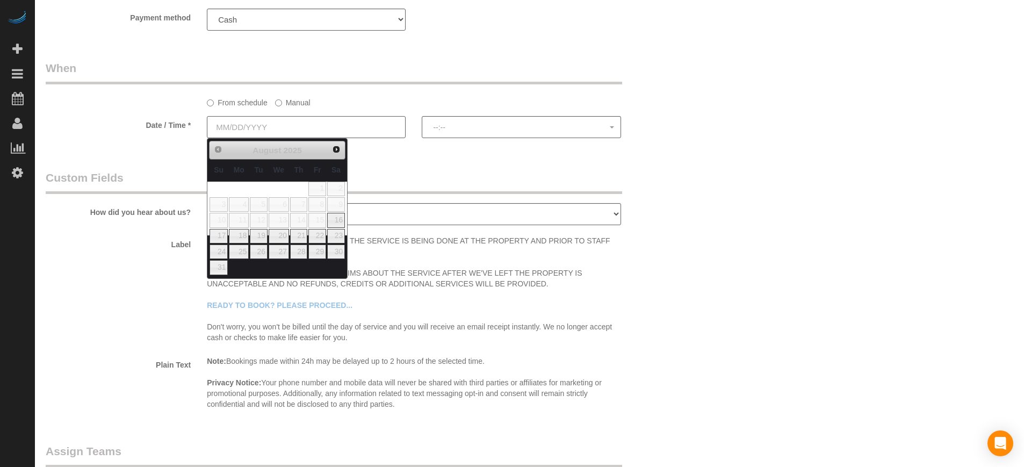
click at [297, 126] on input "text" at bounding box center [306, 127] width 199 height 22
click at [287, 100] on label "Manual" at bounding box center [292, 100] width 35 height 15
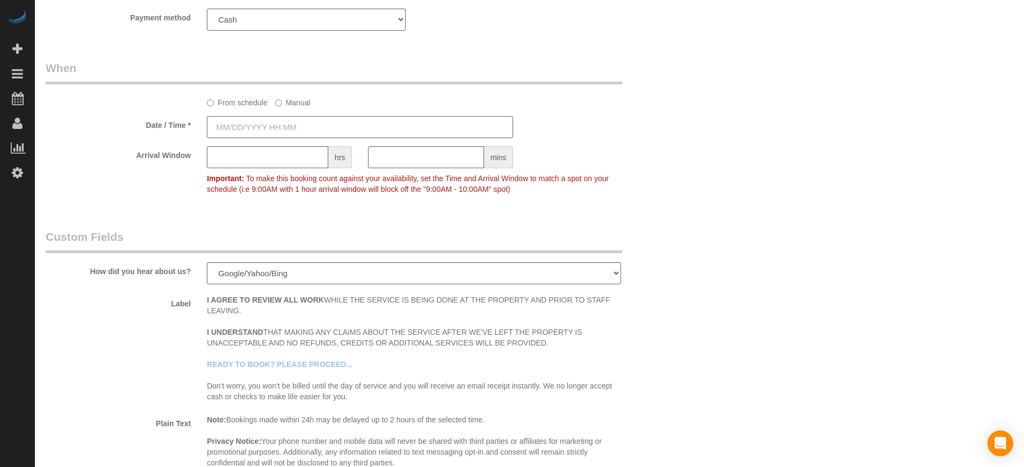
click at [295, 122] on input "text" at bounding box center [360, 127] width 306 height 22
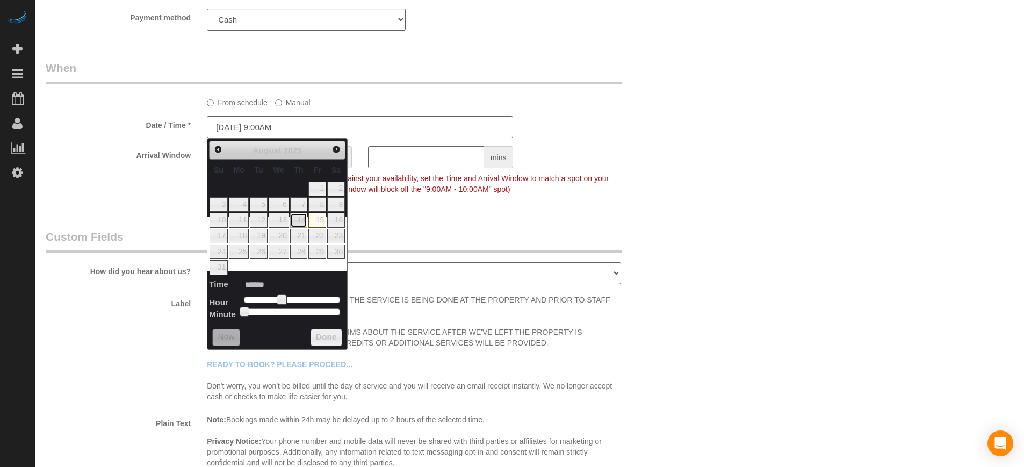
click at [303, 223] on link "14" at bounding box center [299, 220] width 18 height 15
type input "[DATE] 9:00AM"
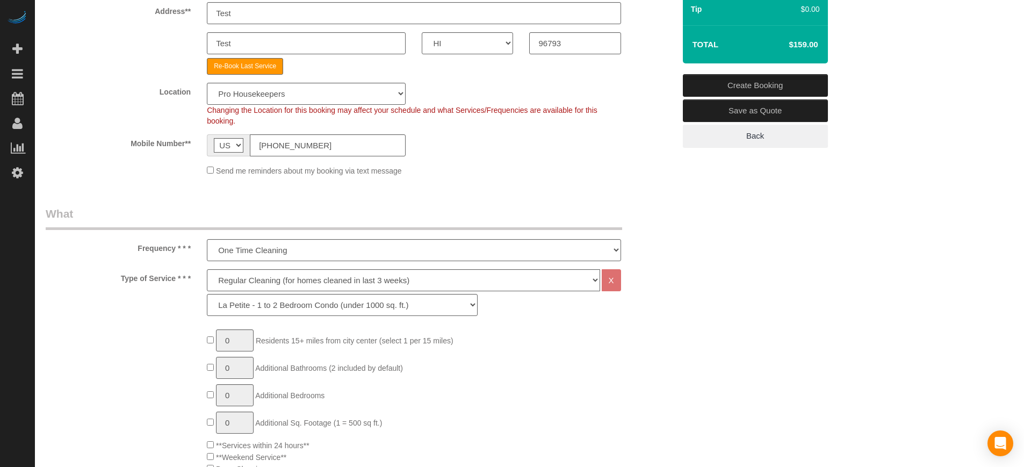
scroll to position [0, 0]
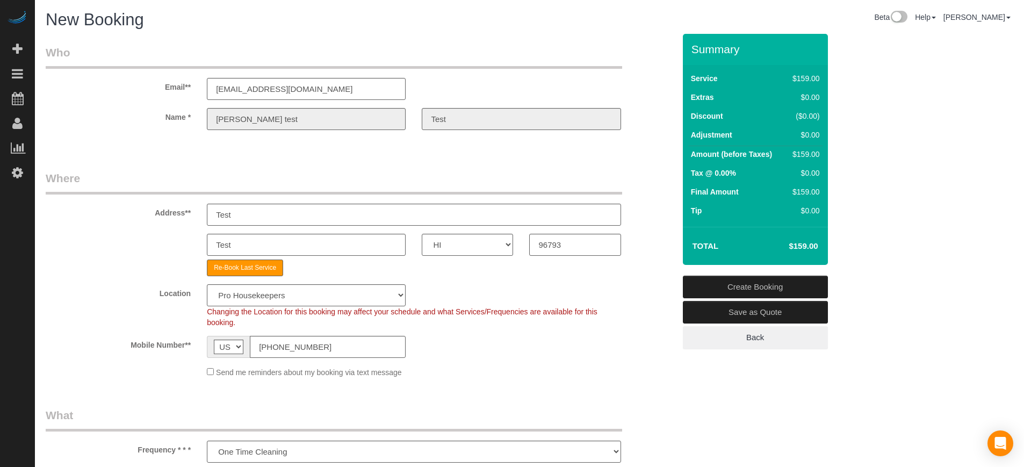
click at [724, 280] on link "Create Booking" at bounding box center [755, 287] width 145 height 23
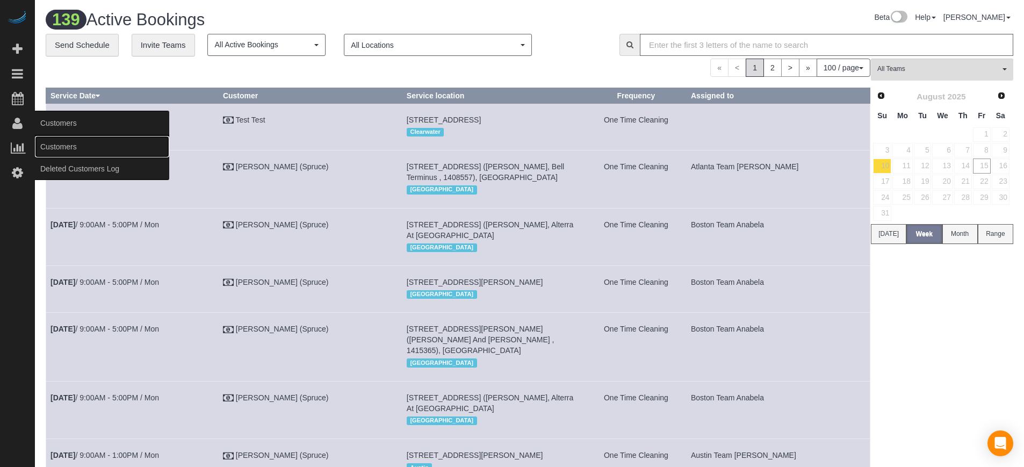
click at [63, 151] on link "Customers" at bounding box center [102, 146] width 134 height 21
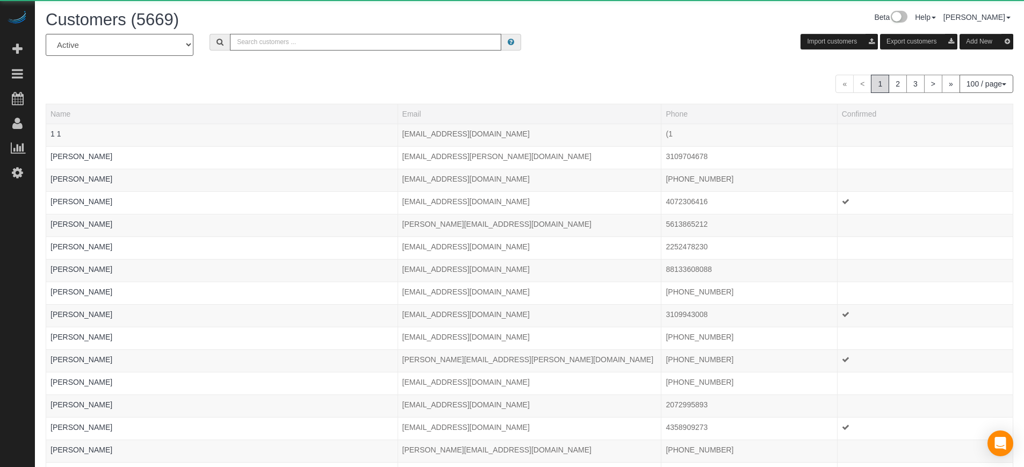
click at [400, 44] on input "text" at bounding box center [365, 42] width 271 height 17
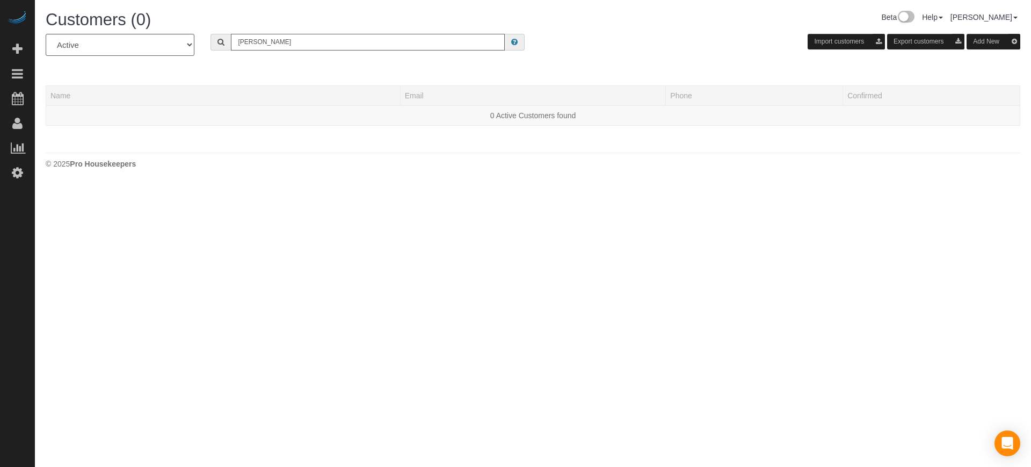
click at [263, 38] on input "[PERSON_NAME]" at bounding box center [368, 42] width 274 height 17
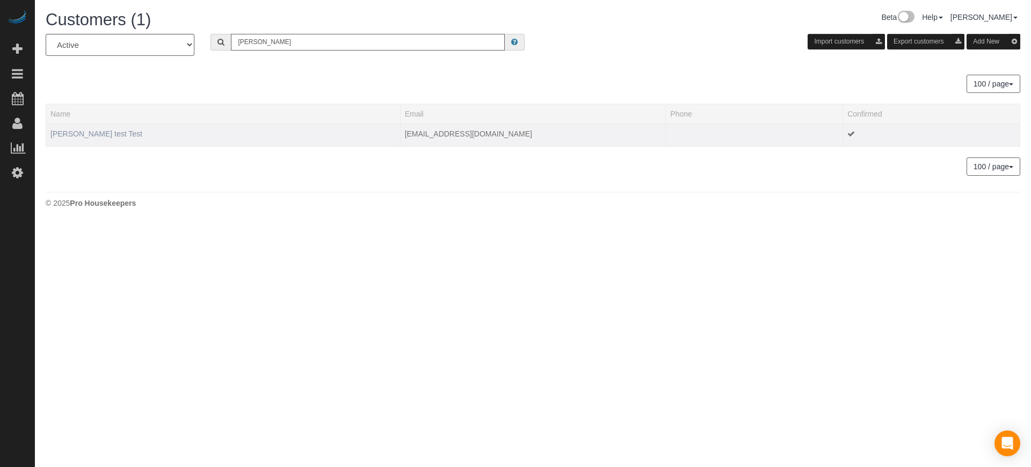
type input "[PERSON_NAME]"
click at [79, 135] on link "[PERSON_NAME] test Test" at bounding box center [96, 133] width 92 height 9
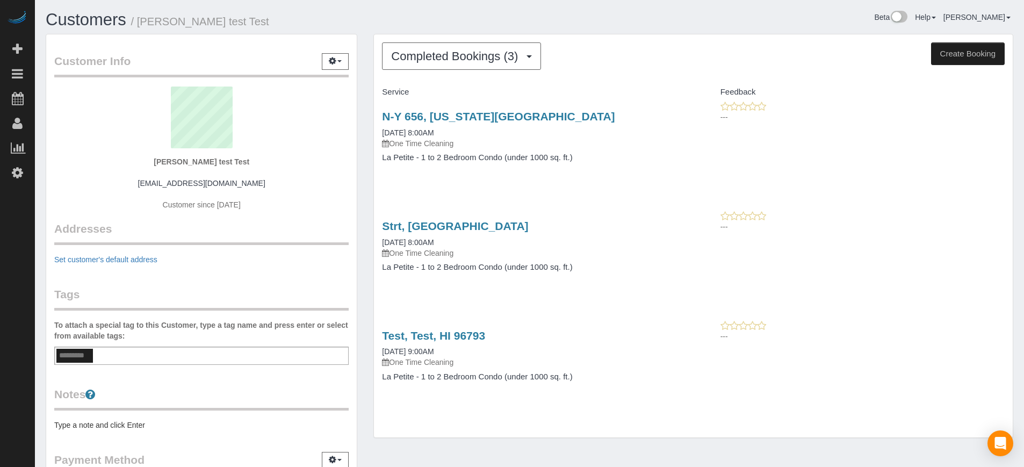
click at [459, 39] on div "Completed Bookings (3) Completed Bookings (3) Upcoming Bookings (1) Cancelled B…" at bounding box center [693, 235] width 639 height 403
click at [469, 72] on div "Completed Bookings (3) Completed Bookings (3) Upcoming Bookings (1) Cancelled B…" at bounding box center [693, 235] width 639 height 403
click at [468, 61] on span "Completed Bookings (3)" at bounding box center [457, 55] width 132 height 13
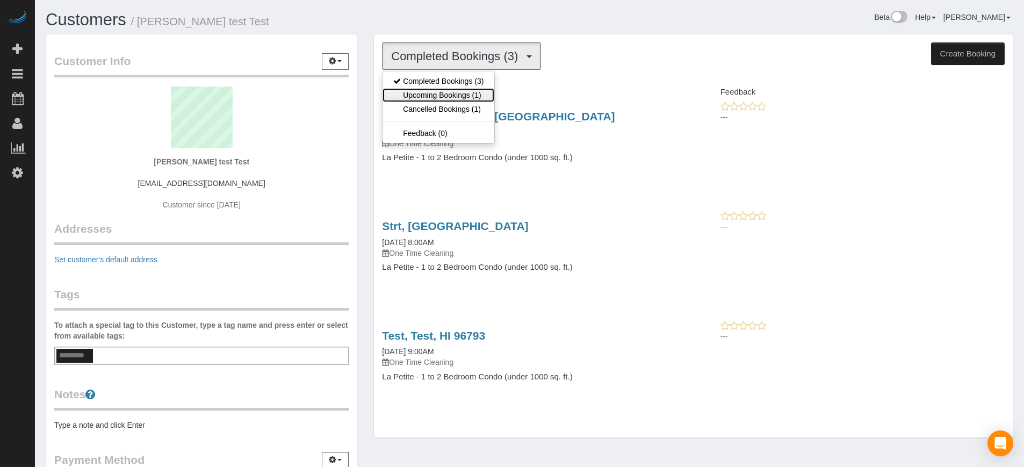
click at [471, 96] on link "Upcoming Bookings (1)" at bounding box center [438, 95] width 112 height 14
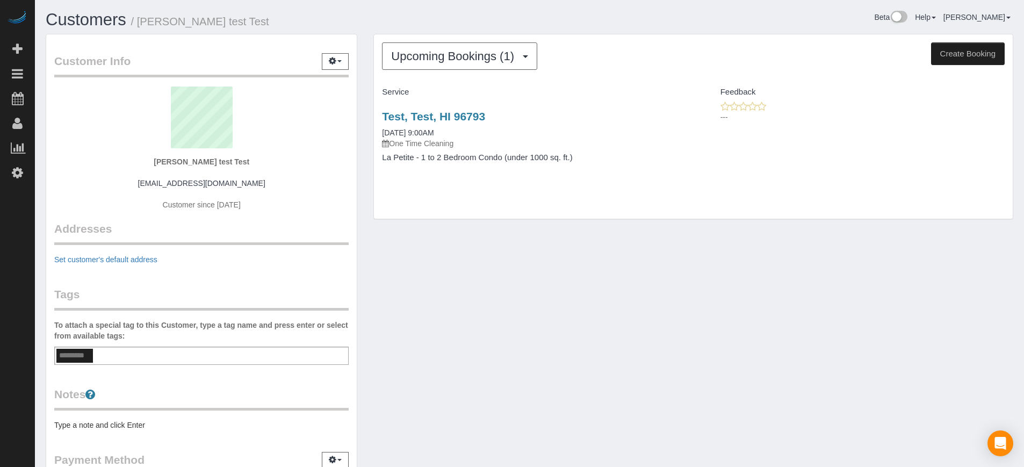
click at [435, 109] on div "Test, Test, HI 96793 [DATE] 9:00AM One Time Cleaning La Petite - 1 to 2 Bedroom…" at bounding box center [533, 142] width 319 height 83
click at [446, 112] on link "Test, Test, HI 96793" at bounding box center [433, 116] width 103 height 12
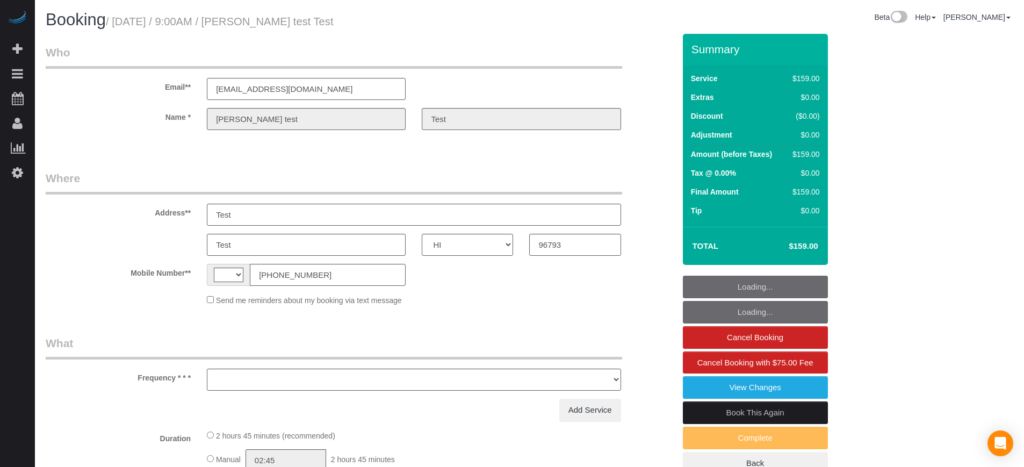
select select "HI"
select select "string:[GEOGRAPHIC_DATA]"
select select "object:1222"
select select "4"
select select "spot1"
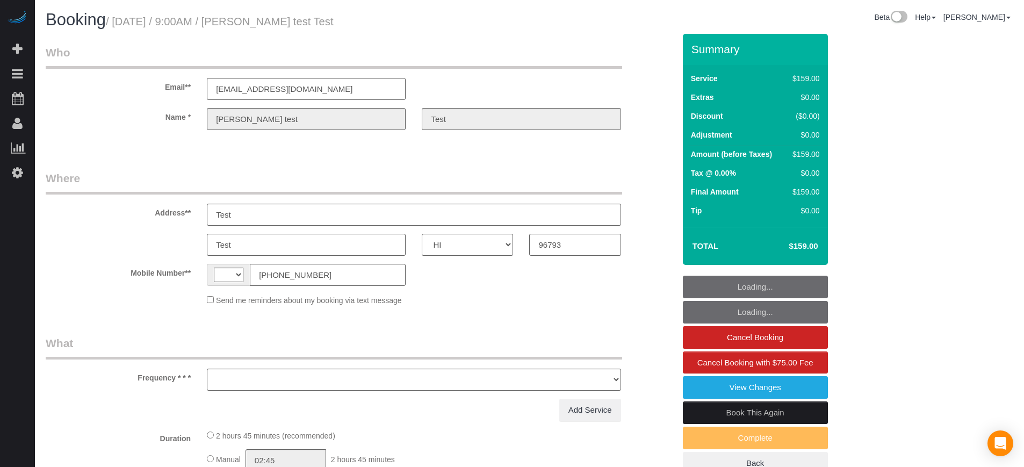
select select "number:9"
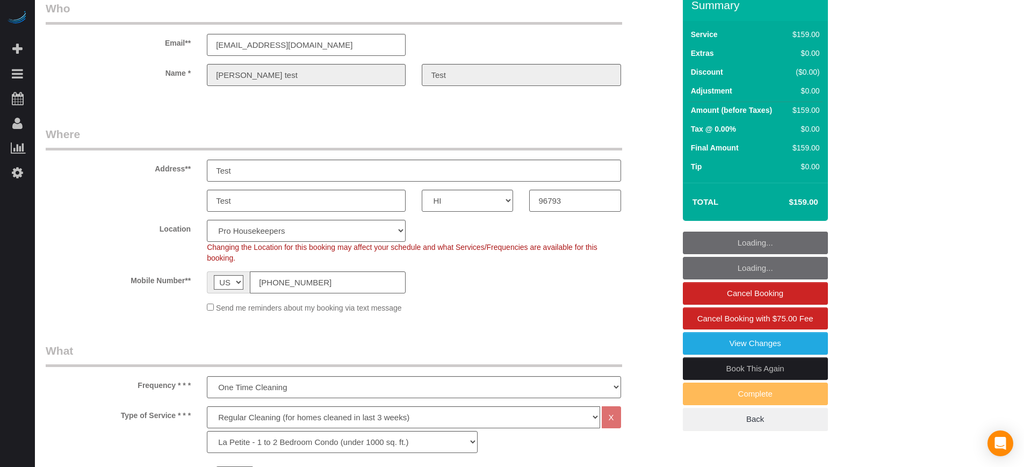
scroll to position [67, 0]
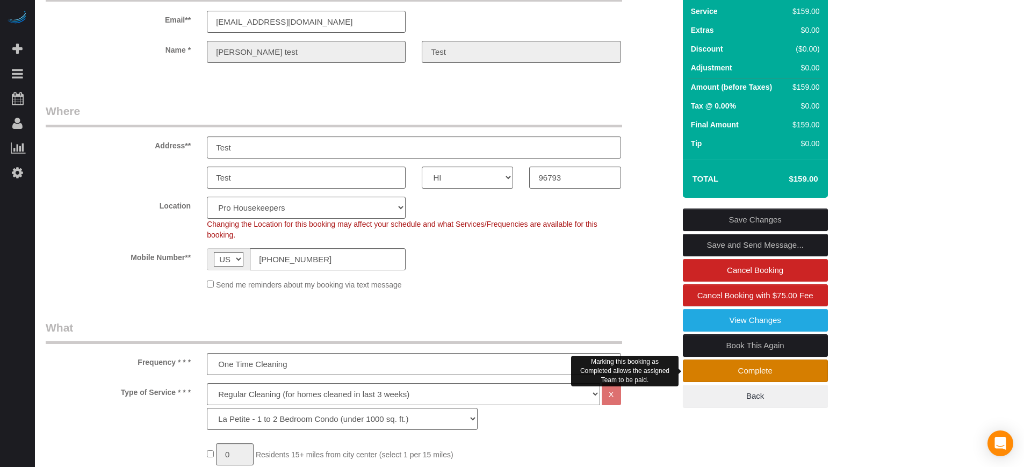
click at [747, 372] on link "Complete" at bounding box center [755, 370] width 145 height 23
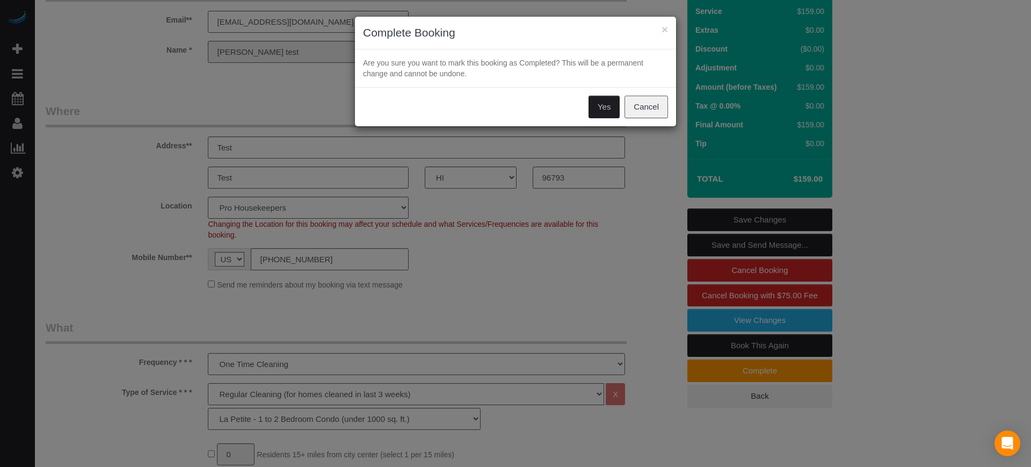
click at [598, 110] on button "Yes" at bounding box center [604, 107] width 31 height 23
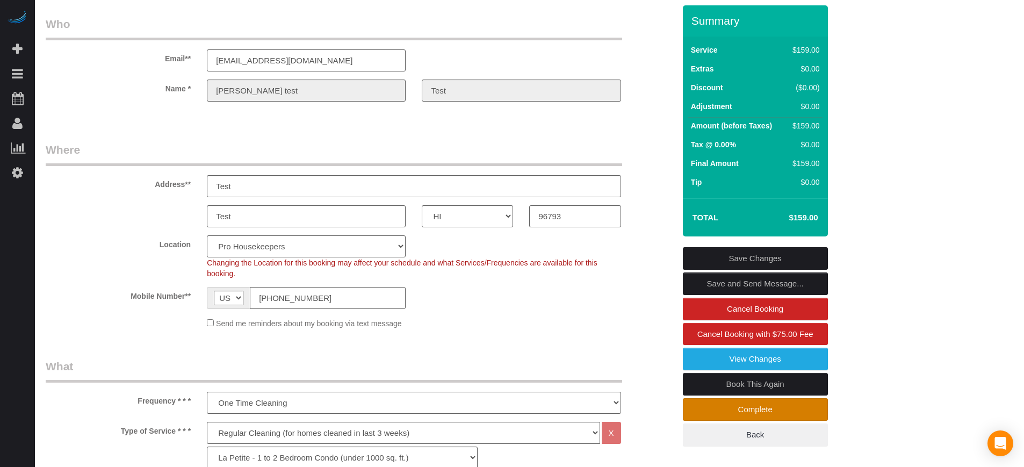
scroll to position [106, 0]
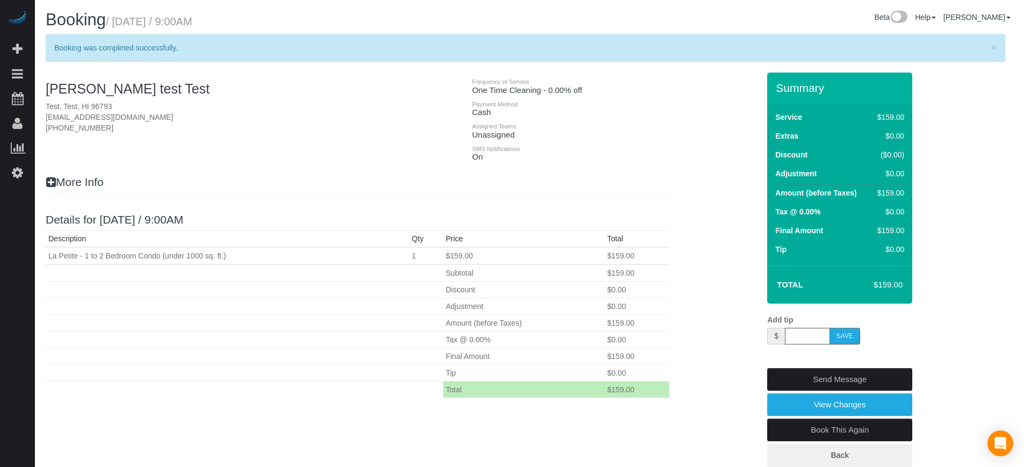
click at [679, 169] on div "[PERSON_NAME] test Test Test, Test, HI 96793 [EMAIL_ADDRESS][DOMAIN_NAME] [PHON…" at bounding box center [358, 251] width 656 height 356
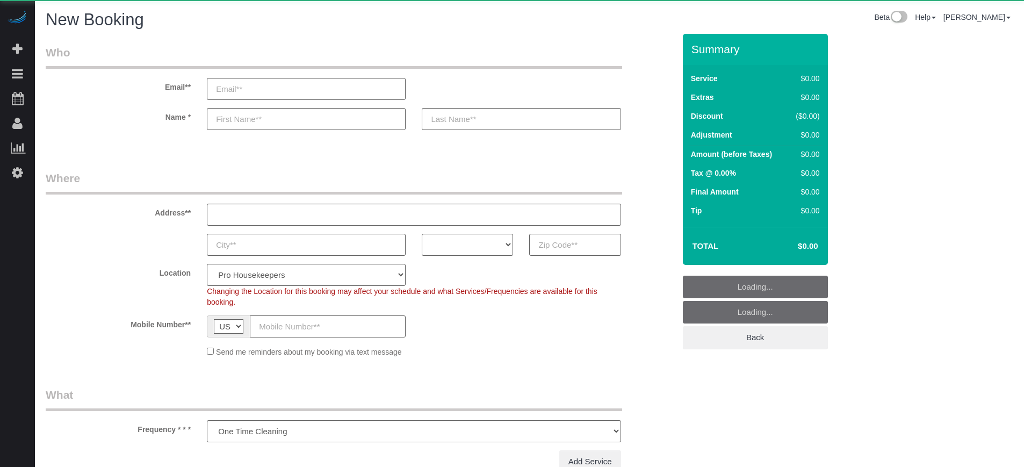
select select "number:9"
select select "object:1072"
select select "4"
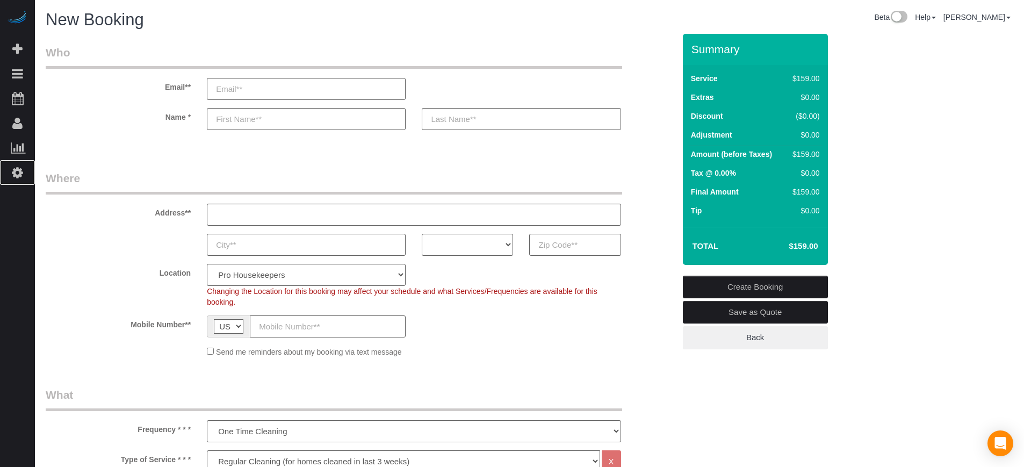
click at [15, 175] on icon at bounding box center [17, 172] width 11 height 13
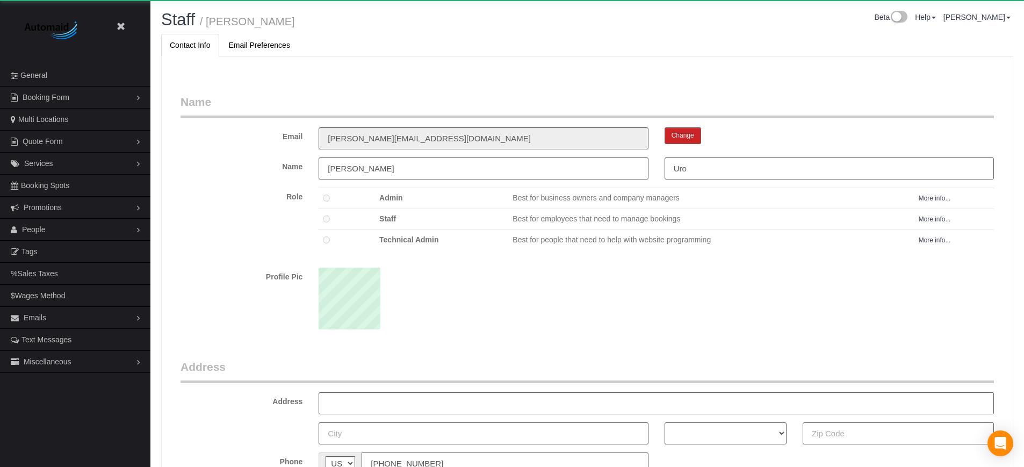
scroll to position [699, 1024]
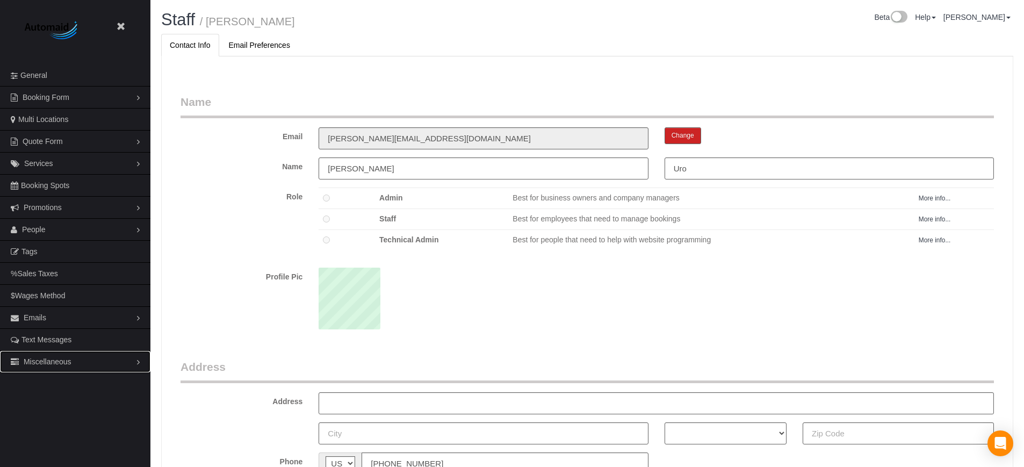
click at [40, 359] on span "Miscellaneous" at bounding box center [48, 361] width 48 height 9
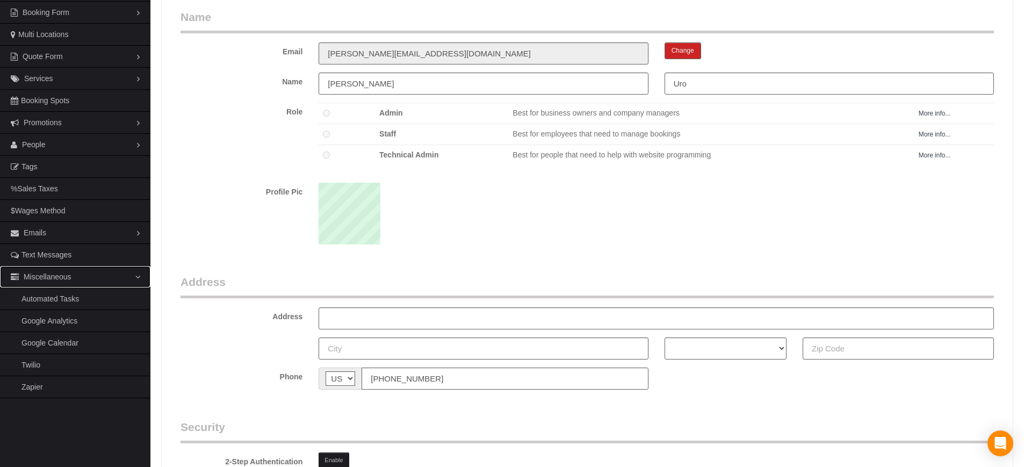
scroll to position [83, 0]
click at [69, 276] on span "Miscellaneous" at bounding box center [48, 278] width 48 height 9
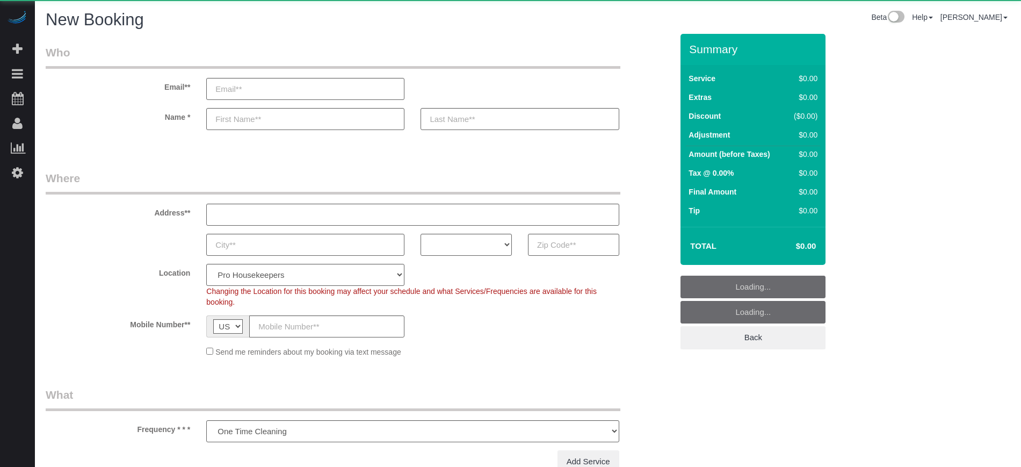
select select "number:9"
select select "object:1072"
select select "4"
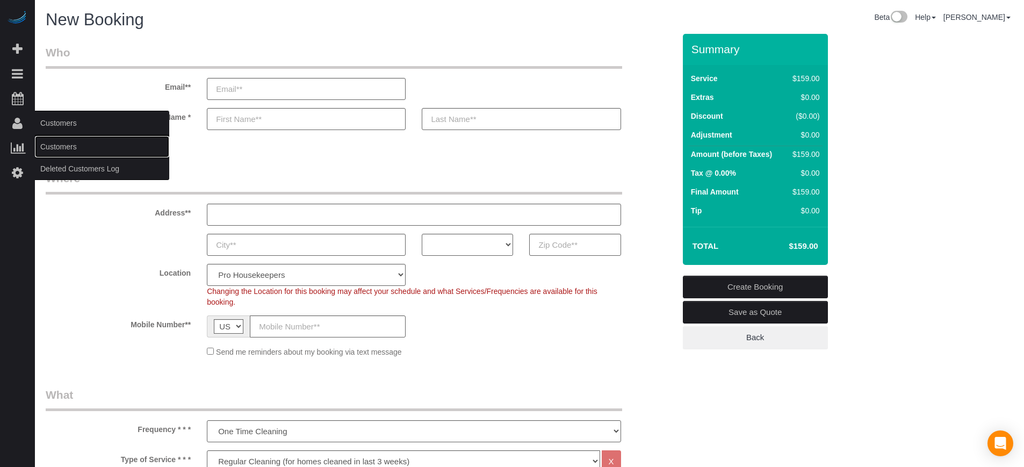
click at [54, 142] on link "Customers" at bounding box center [102, 146] width 134 height 21
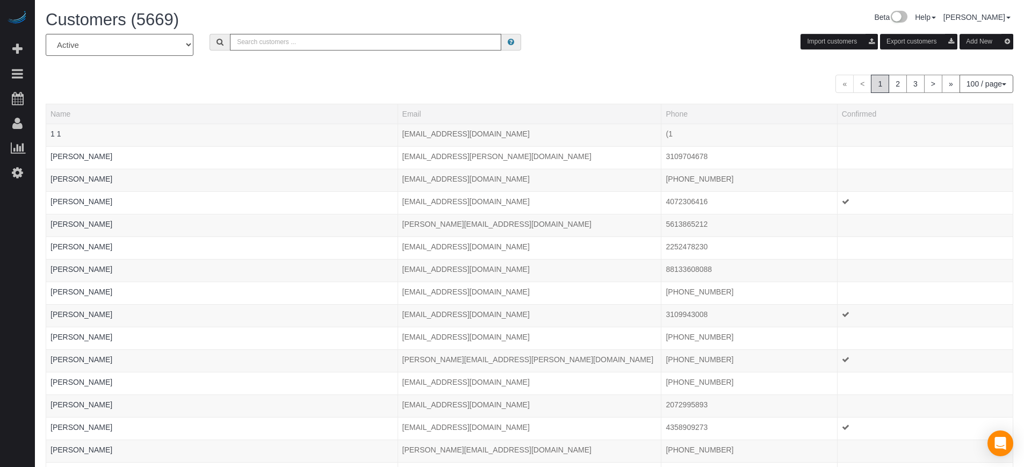
click at [982, 39] on button "Add New" at bounding box center [986, 42] width 54 height 16
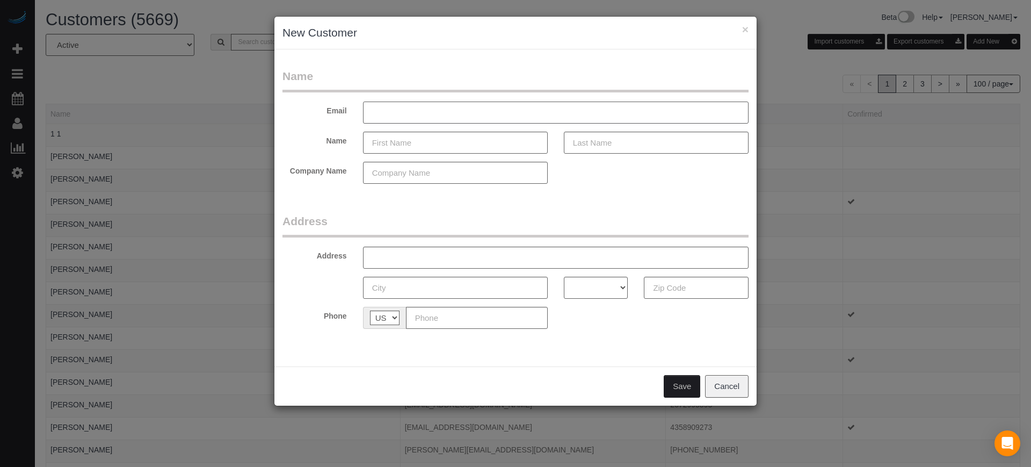
click at [462, 108] on input "text" at bounding box center [556, 113] width 386 height 22
type input "E"
click at [389, 150] on input "text" at bounding box center [455, 143] width 185 height 22
click at [405, 118] on input "Uro" at bounding box center [556, 113] width 386 height 22
type input "U"
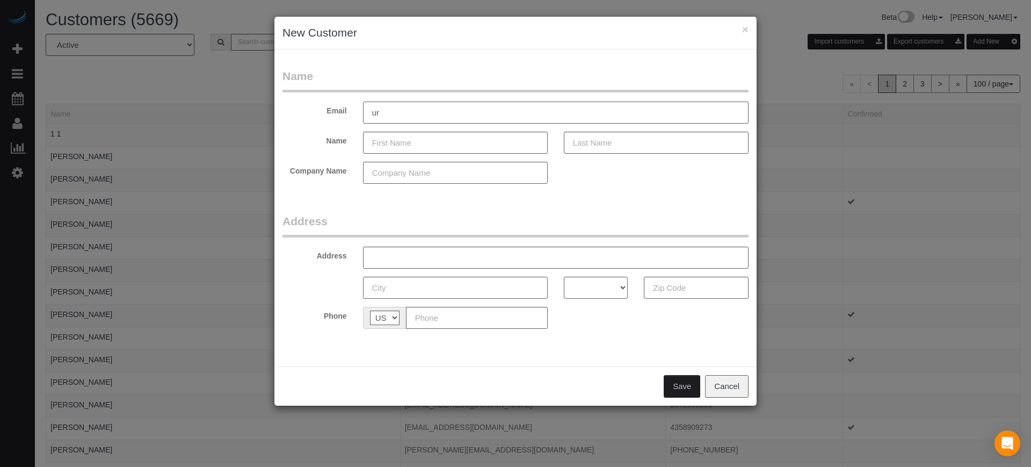
type input "u"
type input "[EMAIL_ADDRESS][DOMAIN_NAME]"
click at [407, 138] on input "text" at bounding box center [455, 143] width 185 height 22
type input "[PERSON_NAME]"
click at [592, 146] on input "text" at bounding box center [656, 143] width 185 height 22
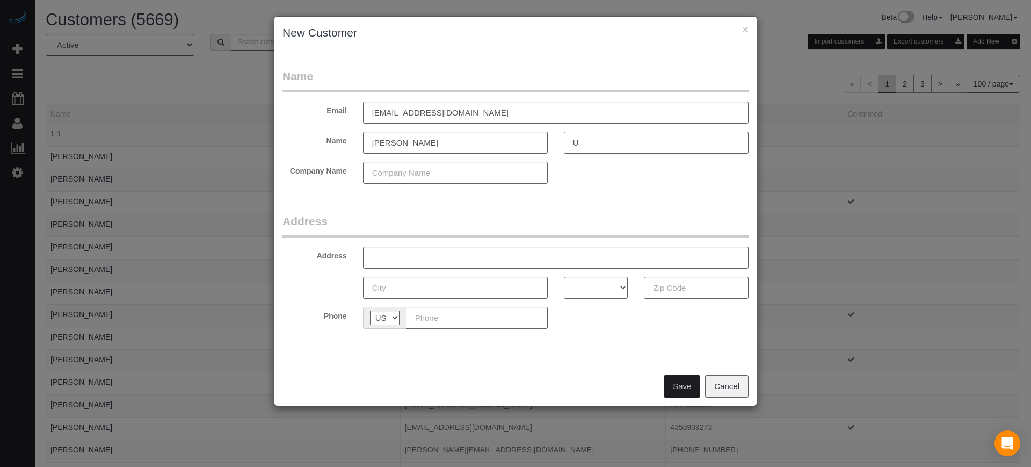
type input "U"
click at [492, 202] on form "Name Email uroedgar0@gmail.com Name Edgar U Company Name Address Address AK AL …" at bounding box center [516, 202] width 466 height 269
click at [425, 177] on input "text" at bounding box center [455, 173] width 185 height 22
type input "PHK"
click at [388, 256] on input "text" at bounding box center [556, 258] width 386 height 22
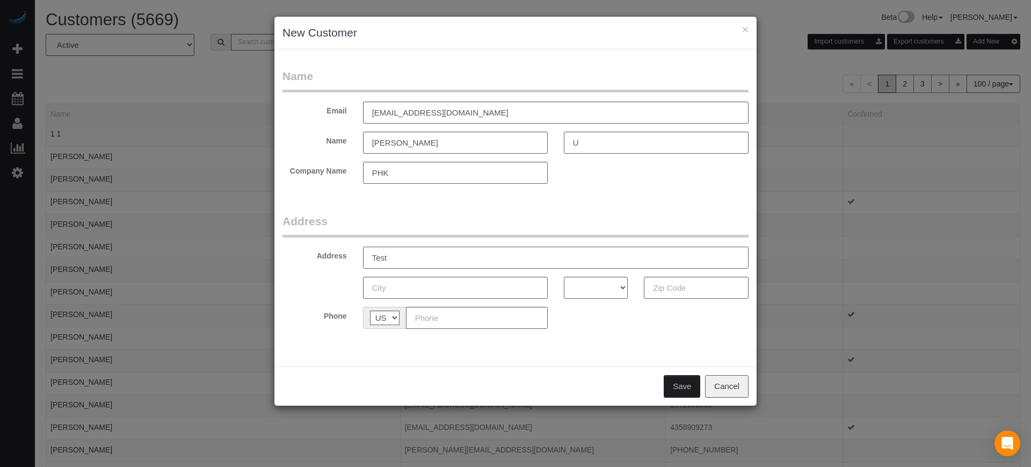
type input "Test"
click at [388, 287] on input "text" at bounding box center [455, 288] width 185 height 22
type input "Test"
click at [595, 288] on select "AK AL AR AZ CA CO CT DC DE FL GA HI IA ID IL IN KS KY LA MA MD ME MI MN MO MS M…" at bounding box center [596, 288] width 64 height 22
select select "HI"
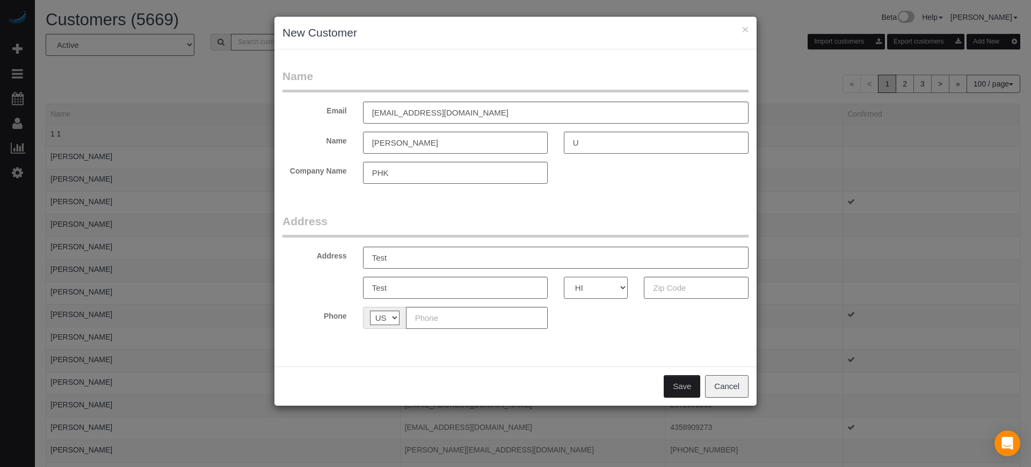
click at [564, 277] on select "AK AL AR AZ CA CO CT DC DE FL GA HI IA ID IL IN KS KY LA MA MD ME MI MN MO MS M…" at bounding box center [596, 288] width 64 height 22
click at [677, 287] on input "text" at bounding box center [696, 288] width 105 height 22
type input "99785"
click at [568, 325] on div "Phone AF AL DZ AD AO AI AQ AG AR AM AW AU AT AZ BS BH BD BB BY BE BZ BJ BM BT B…" at bounding box center [515, 318] width 482 height 22
click at [506, 312] on input "text" at bounding box center [477, 318] width 142 height 22
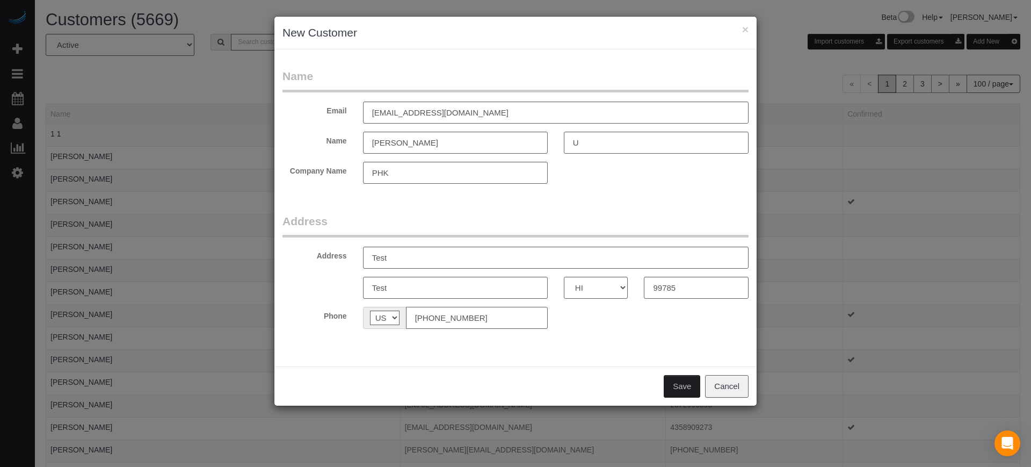
type input "[PHONE_NUMBER]"
click at [674, 382] on button "Save" at bounding box center [682, 386] width 37 height 23
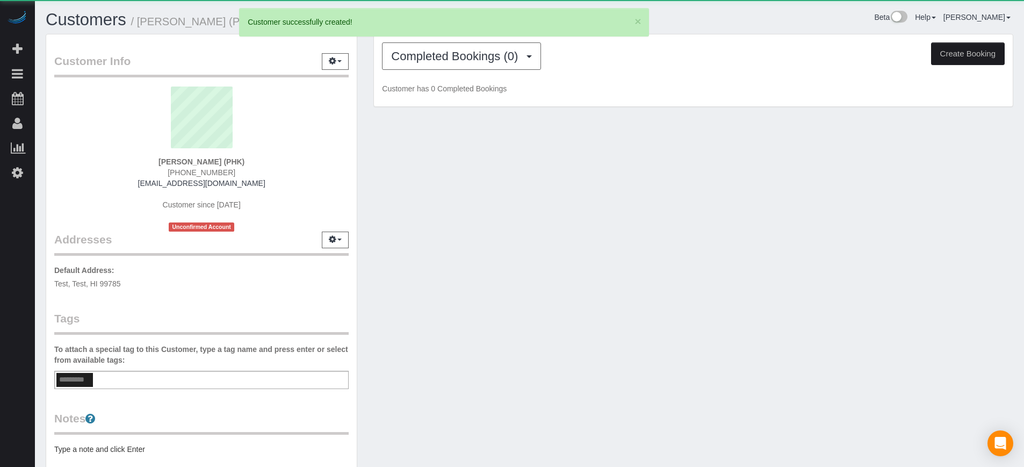
click at [986, 55] on button "Create Booking" at bounding box center [968, 53] width 74 height 23
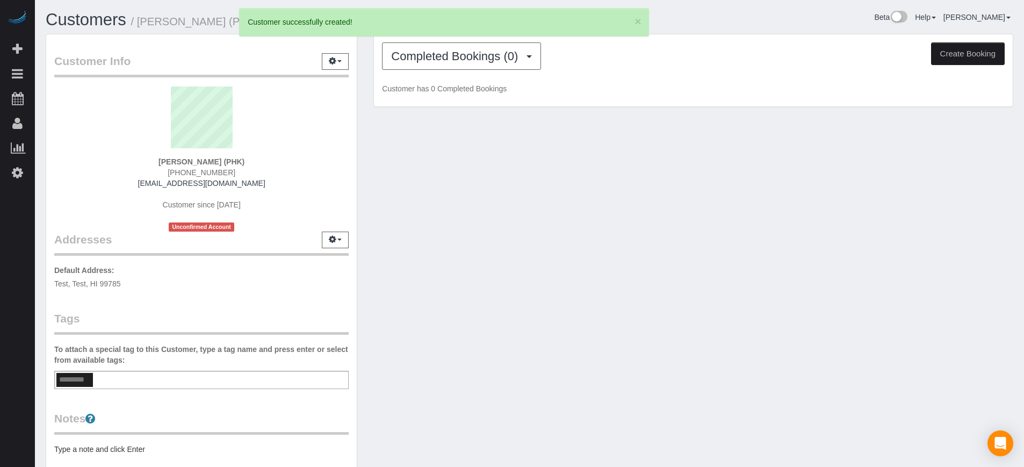
select select "HI"
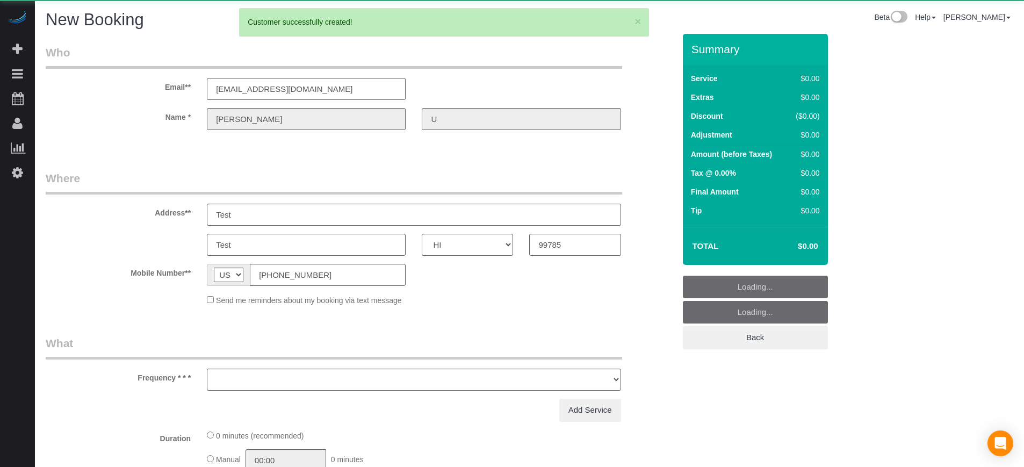
select select "object:2691"
select select "number:9"
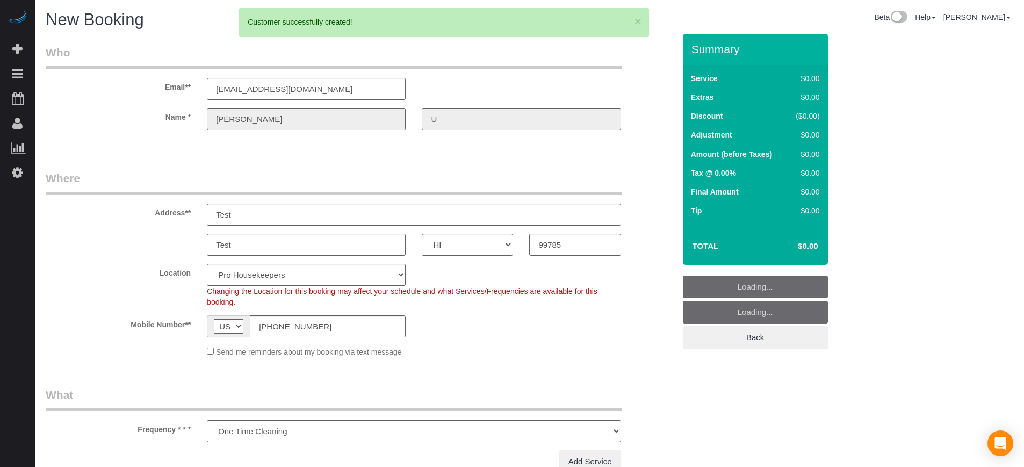
select select "4"
select select "object:2827"
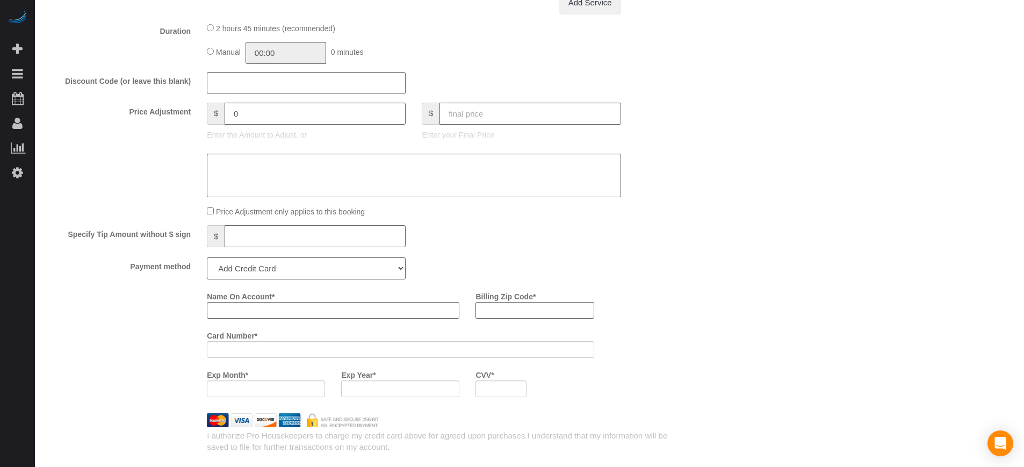
scroll to position [1074, 0]
click at [276, 276] on select "Add Credit Card Cash Check Paypal" at bounding box center [306, 268] width 199 height 22
select select "string:cash"
click at [207, 257] on select "Add Credit Card Cash Check Paypal" at bounding box center [306, 268] width 199 height 22
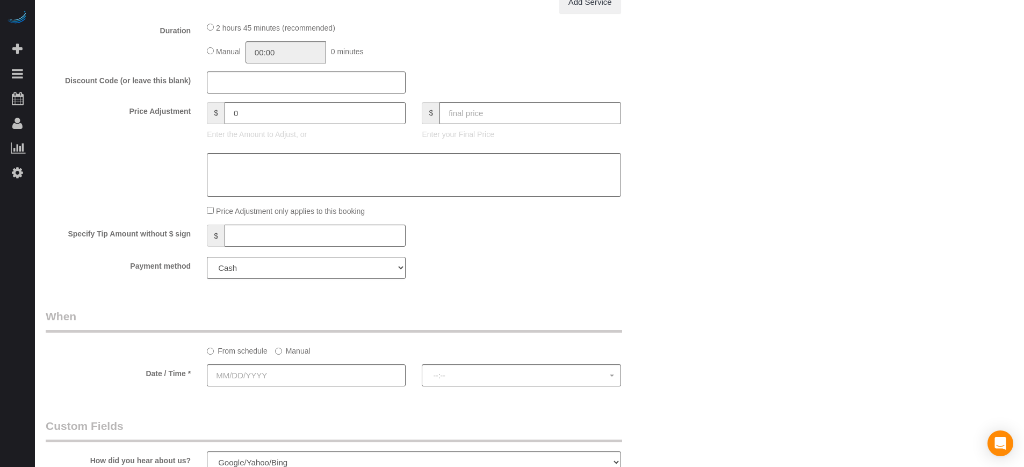
scroll to position [1141, 0]
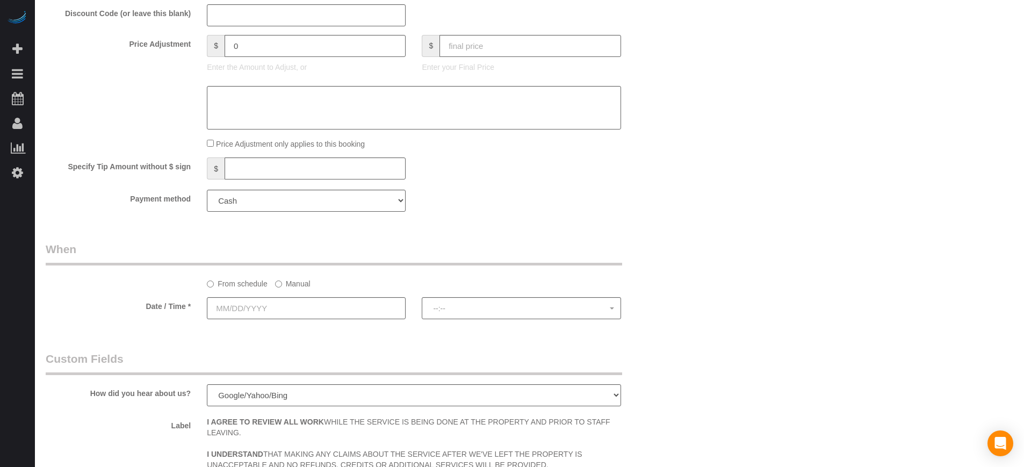
click at [266, 320] on div at bounding box center [306, 320] width 199 height 2
click at [266, 306] on input "text" at bounding box center [306, 308] width 199 height 22
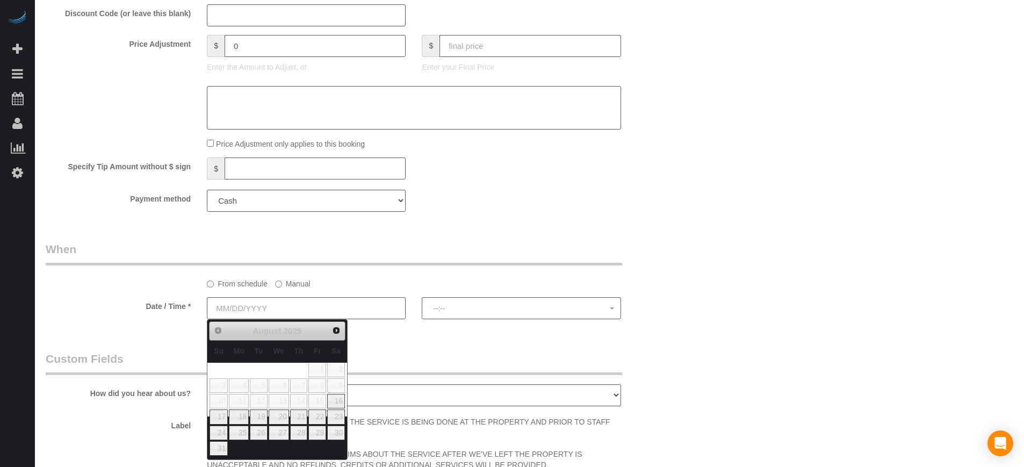
click at [303, 287] on label "Manual" at bounding box center [292, 281] width 35 height 15
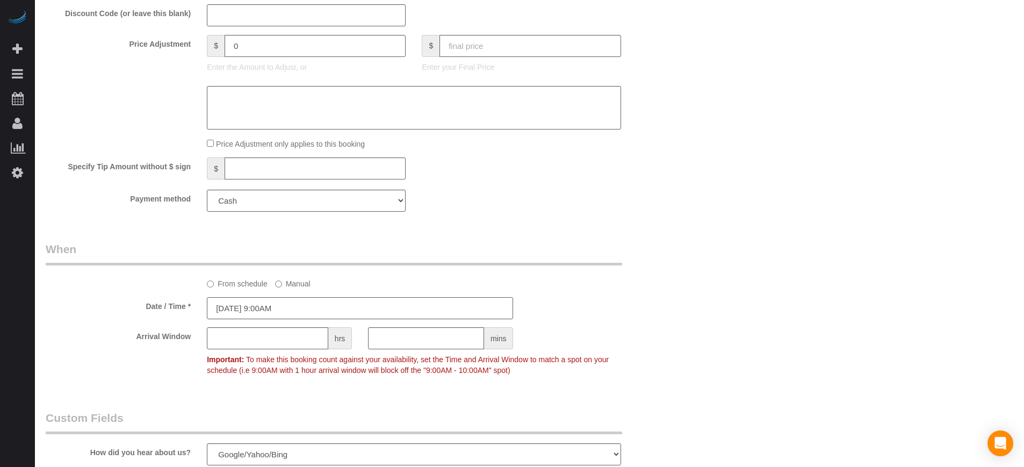
click at [286, 310] on input "08/15/2025 9:00AM" at bounding box center [360, 308] width 306 height 22
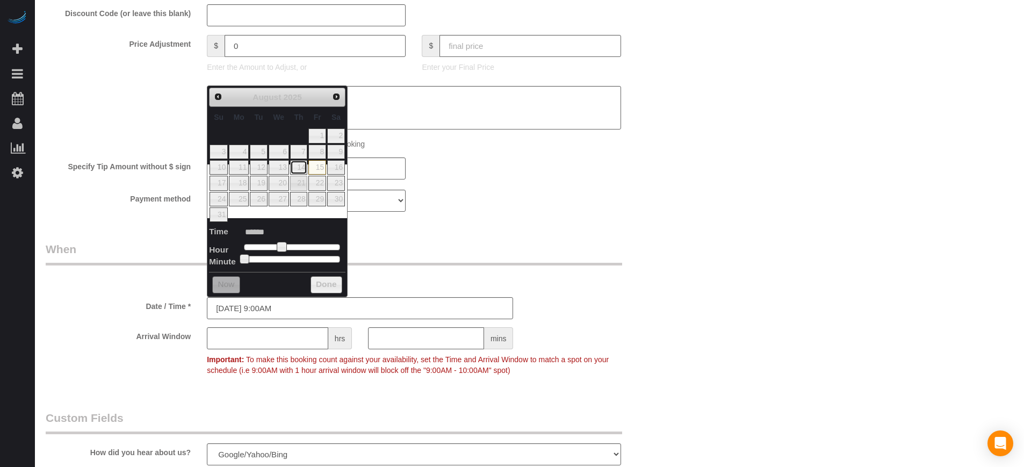
click at [303, 167] on link "14" at bounding box center [299, 167] width 18 height 15
type input "08/14/2025 9:00AM"
click at [410, 264] on legend "When" at bounding box center [334, 253] width 576 height 24
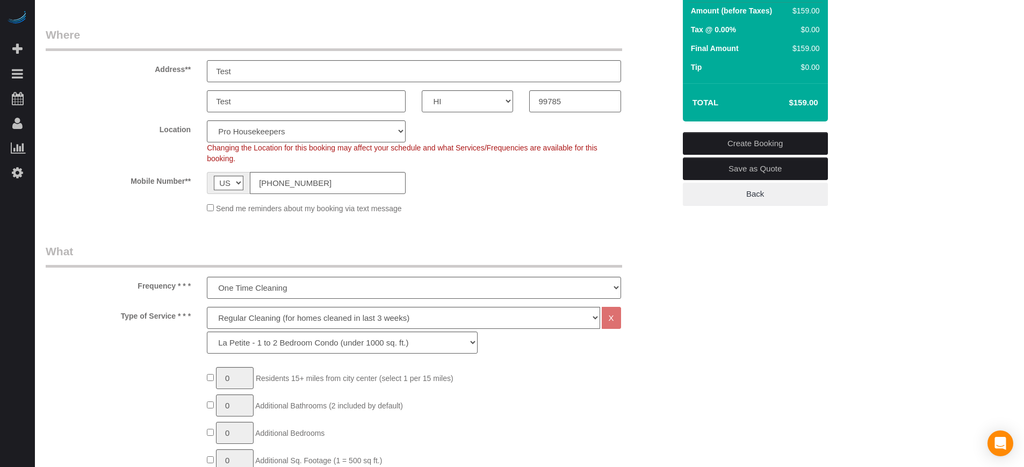
scroll to position [0, 0]
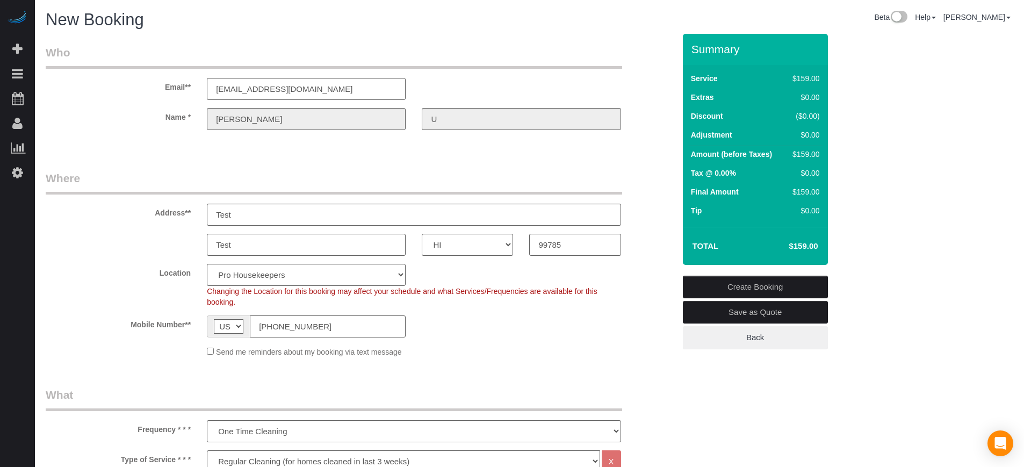
click at [721, 283] on link "Create Booking" at bounding box center [755, 287] width 145 height 23
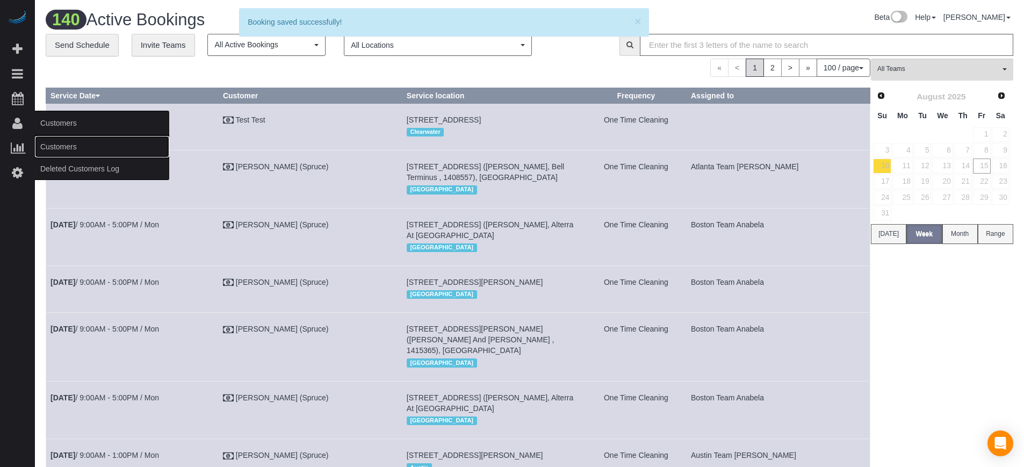
click at [75, 145] on link "Customers" at bounding box center [102, 146] width 134 height 21
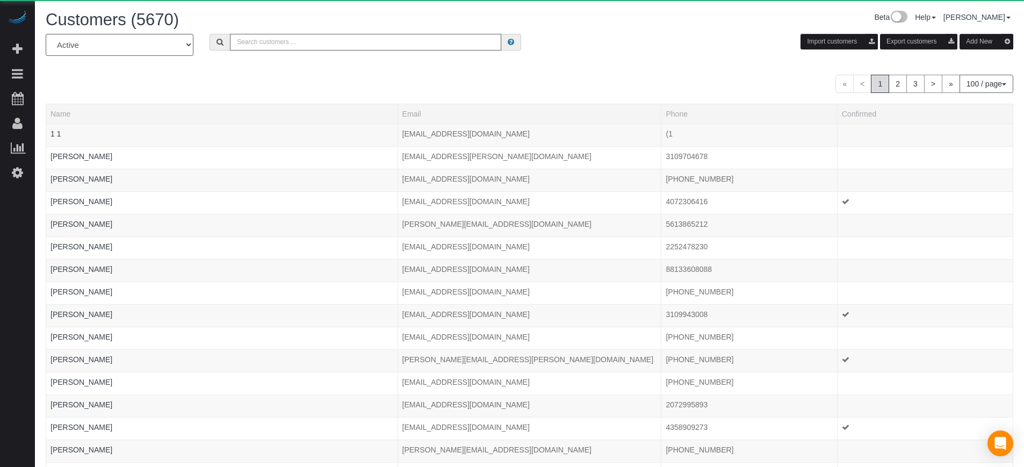
click at [324, 47] on input "text" at bounding box center [365, 42] width 271 height 17
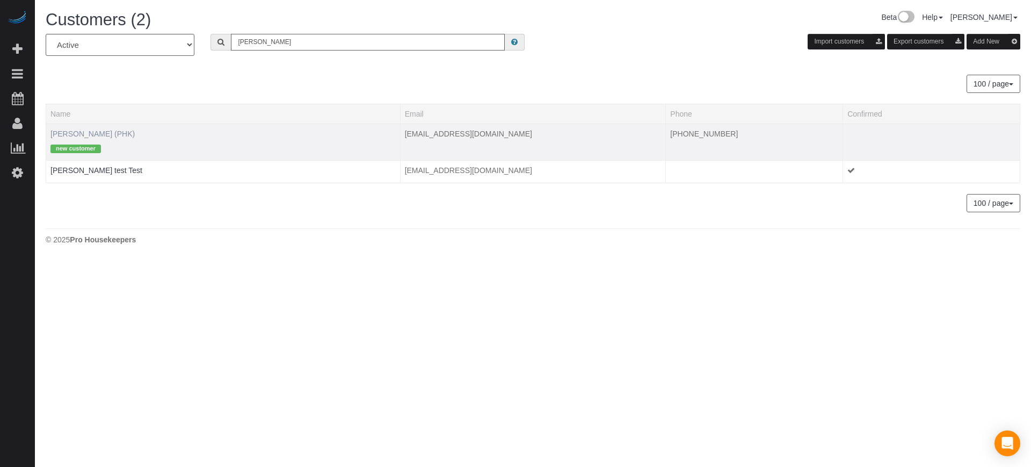
type input "edgar"
click at [84, 136] on link "[PERSON_NAME] (PHK)" at bounding box center [92, 133] width 84 height 9
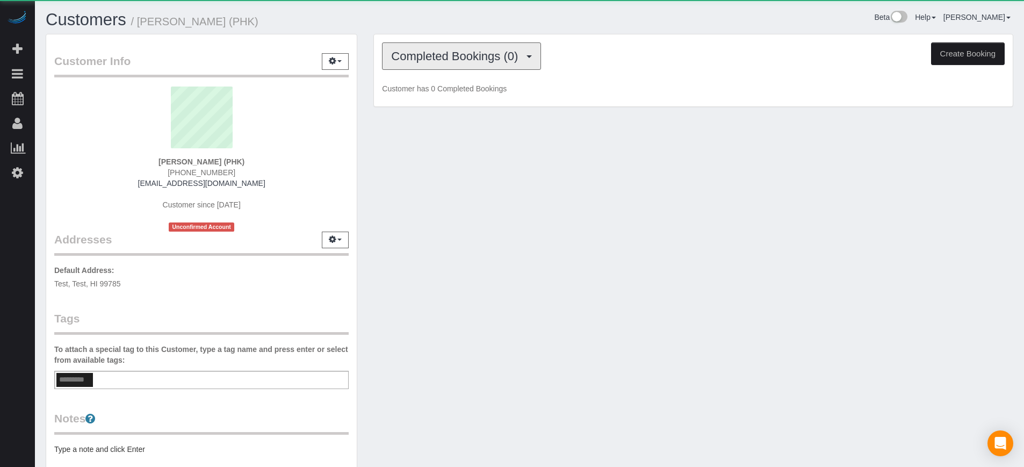
click at [481, 56] on span "Completed Bookings (0)" at bounding box center [457, 55] width 132 height 13
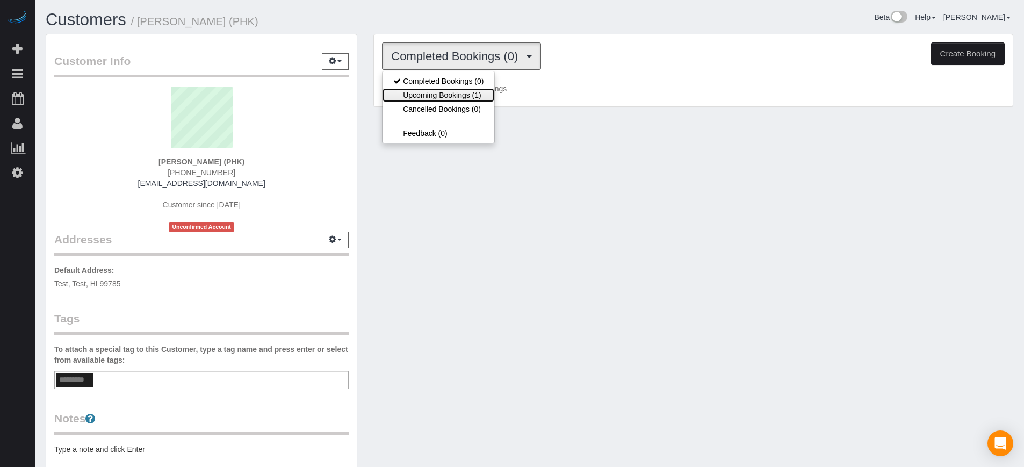
click at [472, 94] on link "Upcoming Bookings (1)" at bounding box center [438, 95] width 112 height 14
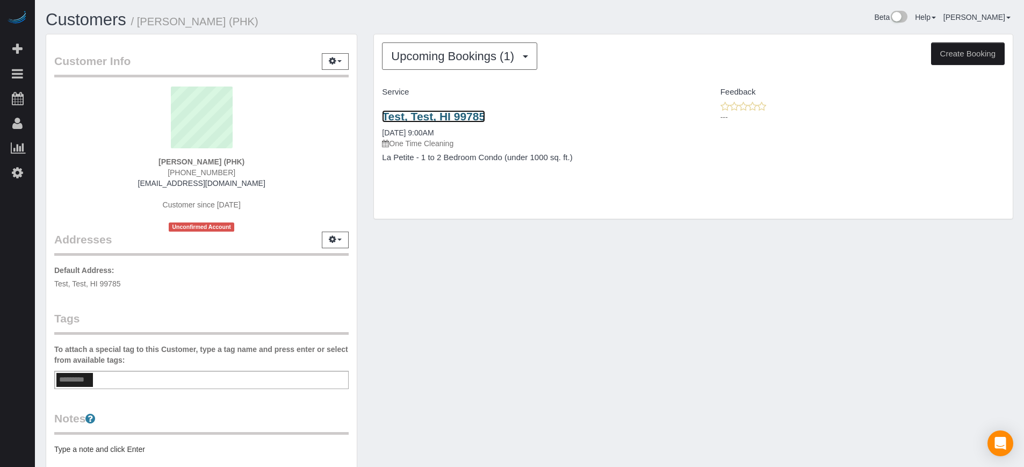
click at [436, 113] on link "Test, Test, HI 99785" at bounding box center [433, 116] width 103 height 12
click at [370, 162] on div "Upcoming Bookings (1) Completed Bookings (0) Upcoming Bookings (1) Cancelled Bo…" at bounding box center [693, 132] width 656 height 196
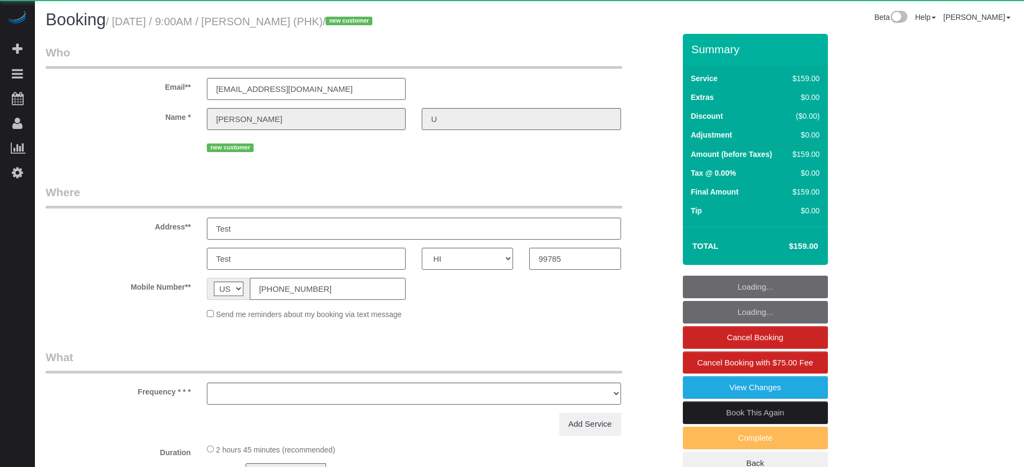
select select "HI"
select select "object:1102"
select select "4"
select select "spot1"
select select "number:9"
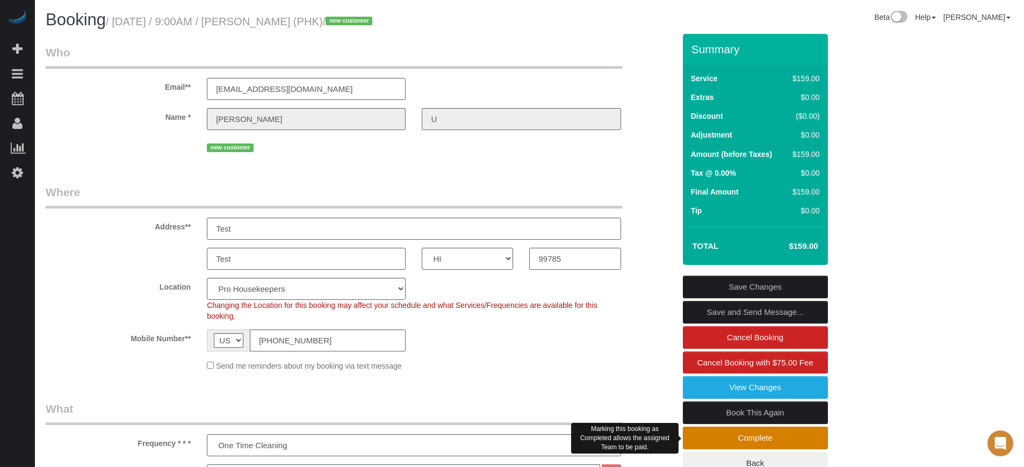
click at [721, 440] on link "Complete" at bounding box center [755, 437] width 145 height 23
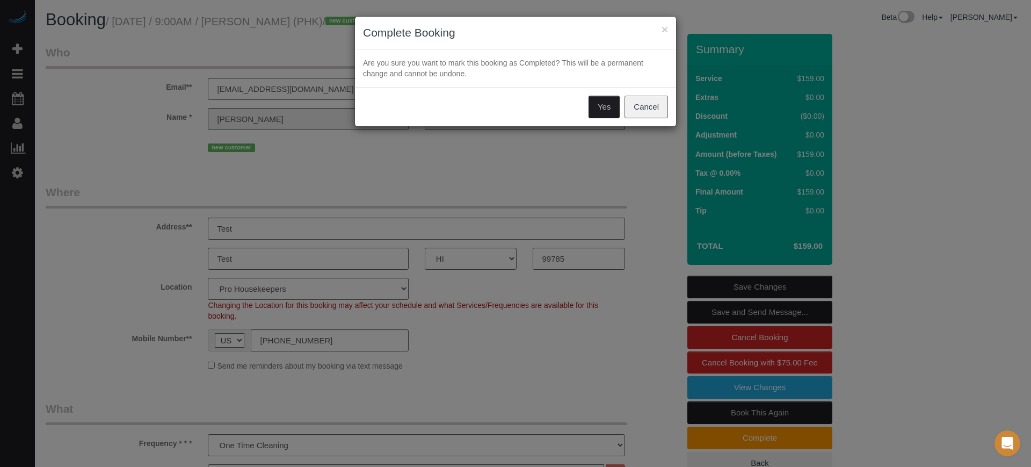
click at [606, 103] on button "Yes" at bounding box center [604, 107] width 31 height 23
